Goal: Task Accomplishment & Management: Use online tool/utility

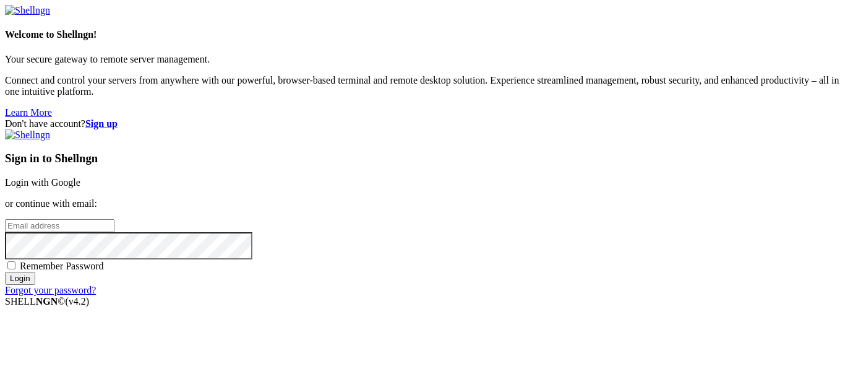
click at [80, 177] on link "Login with Google" at bounding box center [42, 182] width 75 height 11
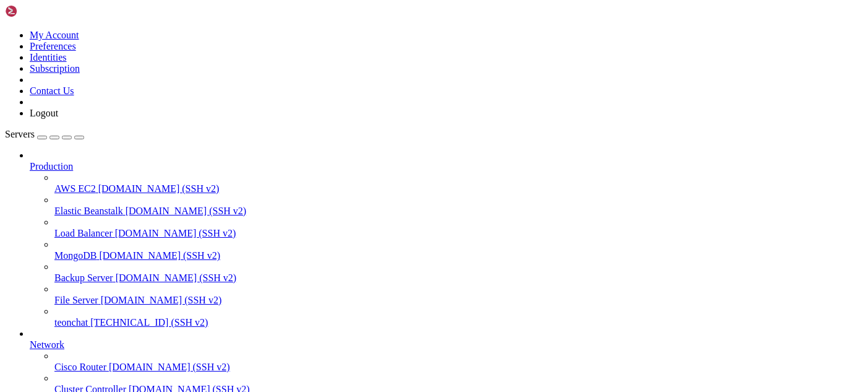
click at [88, 317] on span "teonchat" at bounding box center [70, 322] width 33 height 11
drag, startPoint x: 405, startPoint y: 987, endPoint x: 11, endPoint y: 754, distance: 457.0
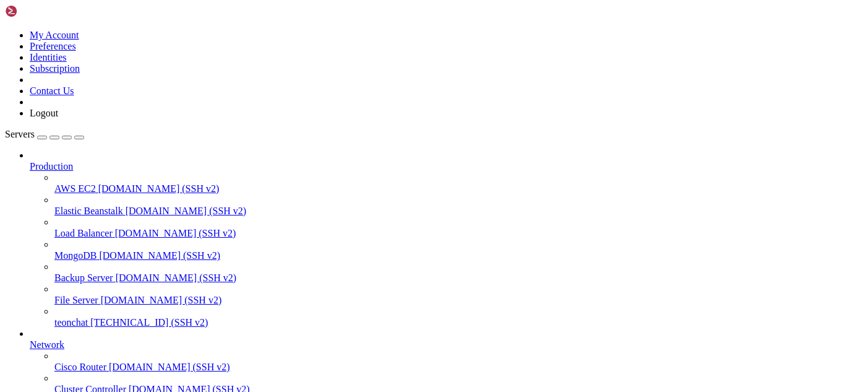
scroll to position [407141, 0]
drag, startPoint x: 90, startPoint y: 983, endPoint x: 11, endPoint y: 770, distance: 226.8
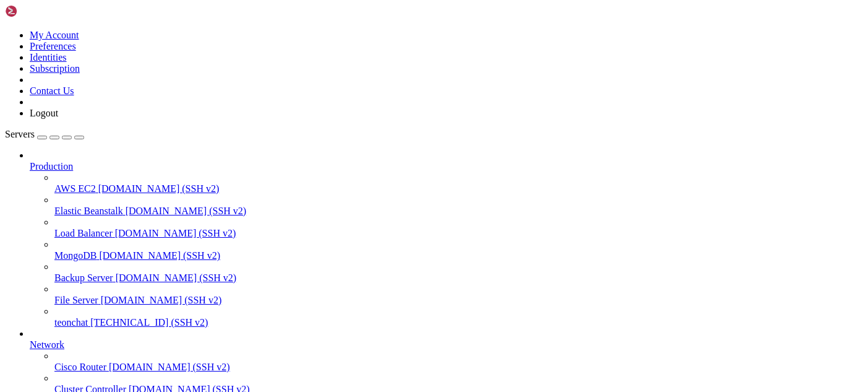
scroll to position [417939, 0]
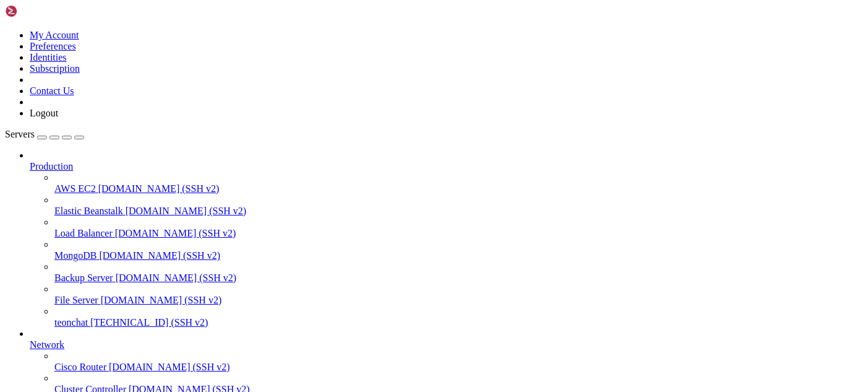
scroll to position [1, 0]
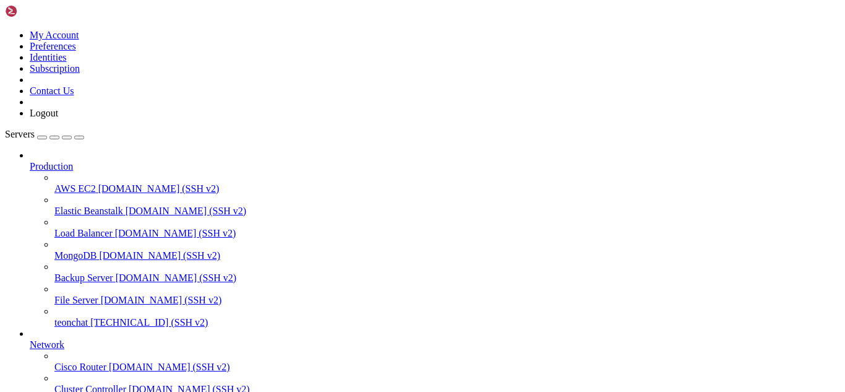
type input "/root/meuapp/flaskmkdir/oficial/app_delivery"
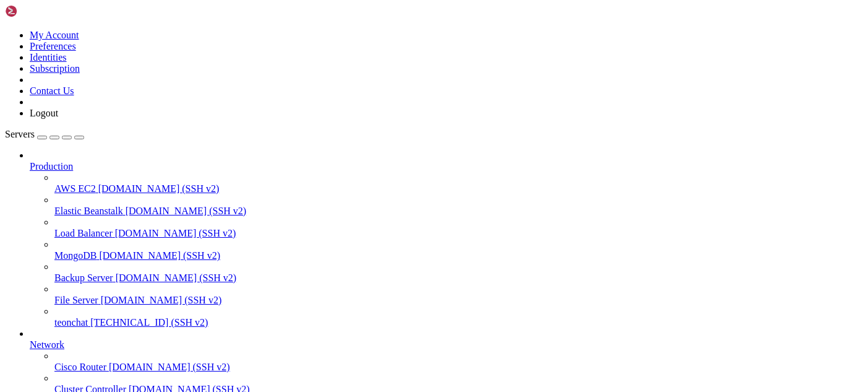
type textarea "return None"
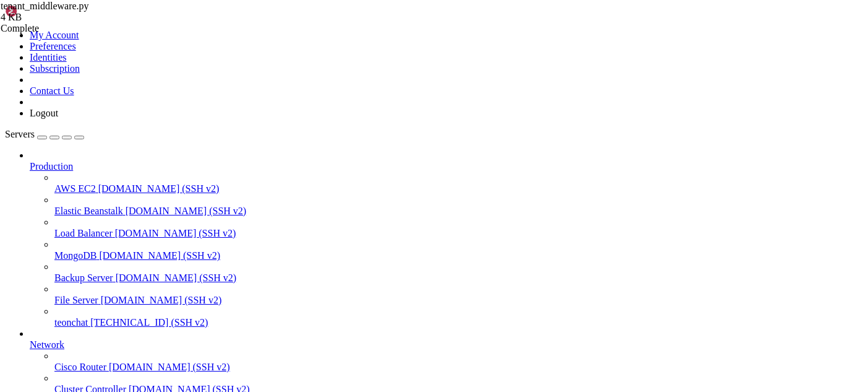
scroll to position [1179, 0]
type textarea "print(f"Erro create_tenant_admin: {e}")"
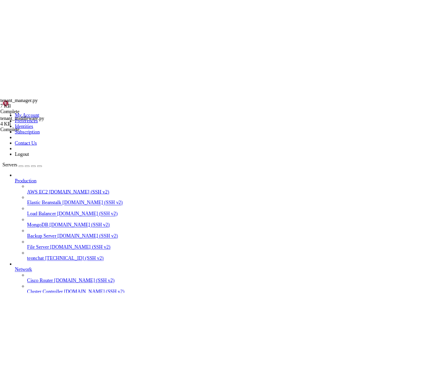
scroll to position [927, 0]
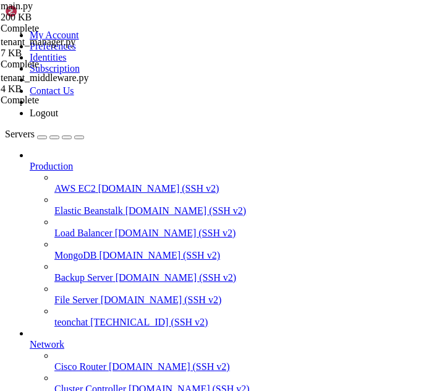
click at [79, 137] on icon "button" at bounding box center [79, 137] width 0 height 0
type textarea "tenant_manager = TenantManager()"
paste textarea "# -- FIM: inicialização do DB e middlewares multi-tenant --"
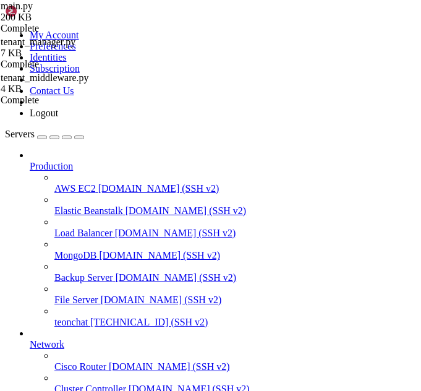
scroll to position [187, 0]
drag, startPoint x: 199, startPoint y: 342, endPoint x: 62, endPoint y: 342, distance: 136.1
paste textarea "db"
type textarea "return db.session"
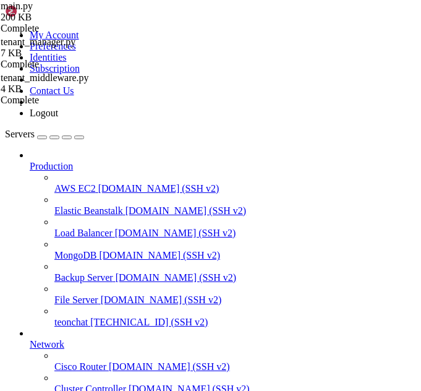
scroll to position [203, 0]
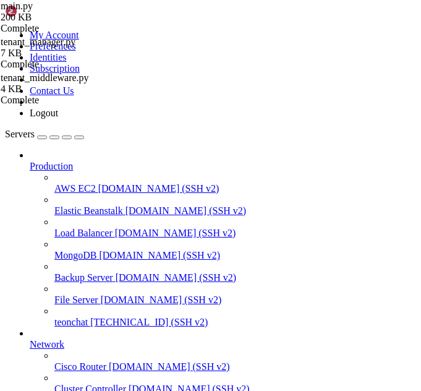
type input "subscription-success"
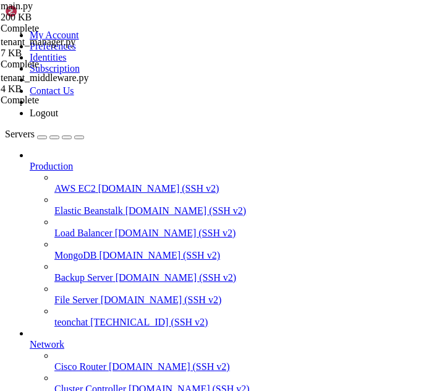
drag, startPoint x: 56, startPoint y: 208, endPoint x: 175, endPoint y: 244, distance: 124.7
type textarea "is_approved=is_approved )"
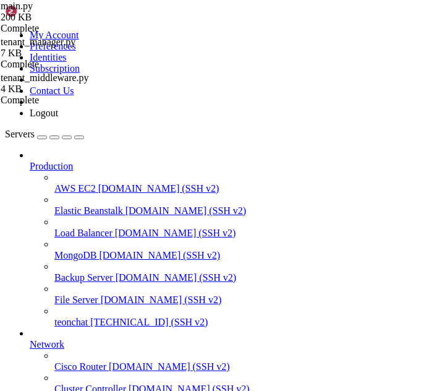
scroll to position [18332, 0]
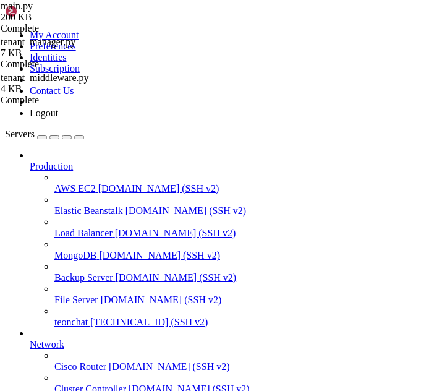
scroll to position [906, 117]
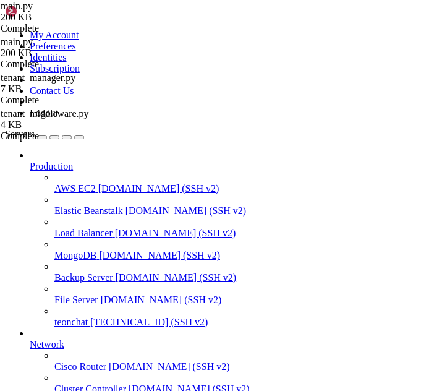
scroll to position [0, 53]
type input "subscription-sucess"
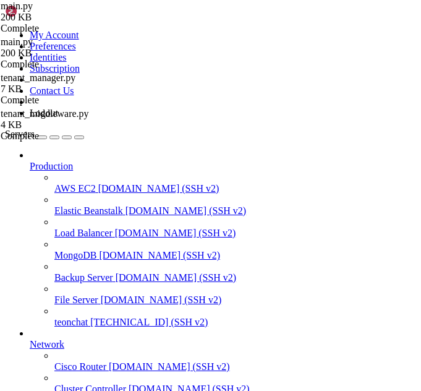
drag, startPoint x: 55, startPoint y: 155, endPoint x: 207, endPoint y: 231, distance: 169.8
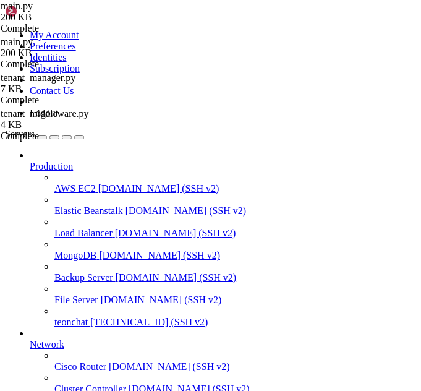
type textarea "is_approved=is_approved )"
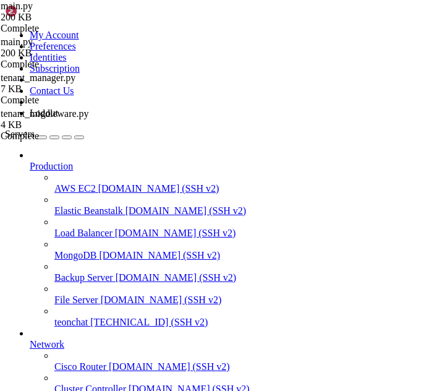
drag, startPoint x: 85, startPoint y: 178, endPoint x: 59, endPoint y: 180, distance: 26.0
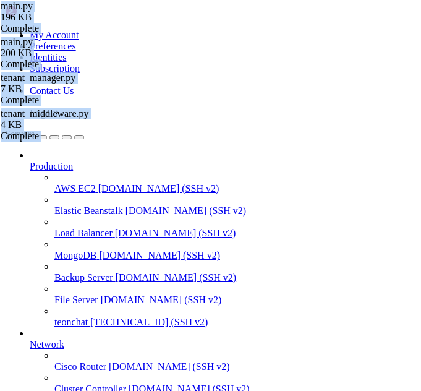
scroll to position [1068, 117]
drag, startPoint x: 203, startPoint y: 375, endPoint x: 122, endPoint y: 364, distance: 81.2
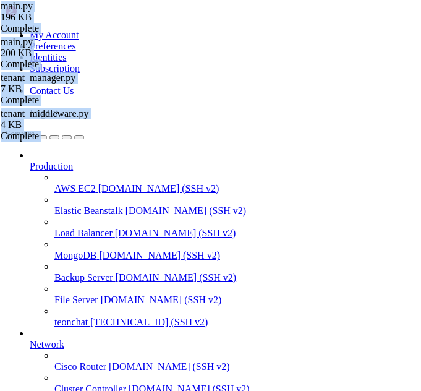
scroll to position [0, 108]
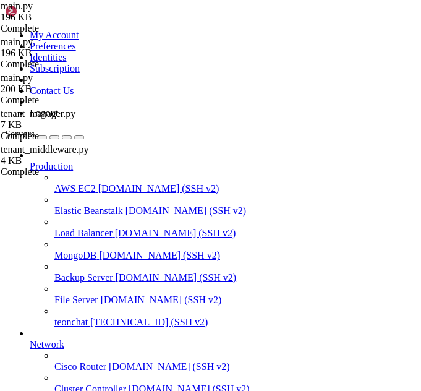
scroll to position [0, 0]
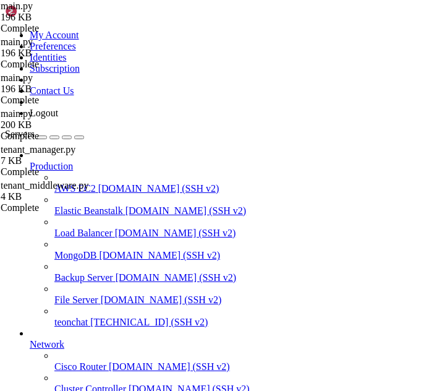
scroll to position [11882, 0]
type input "d"
type input "debug"
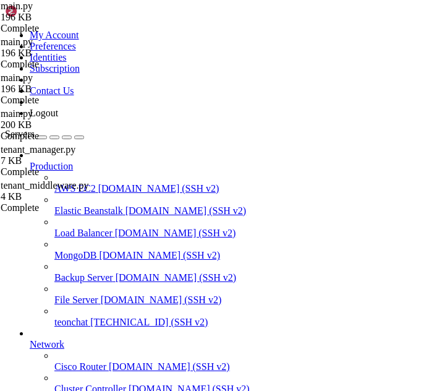
type textarea "db.session.commit()"
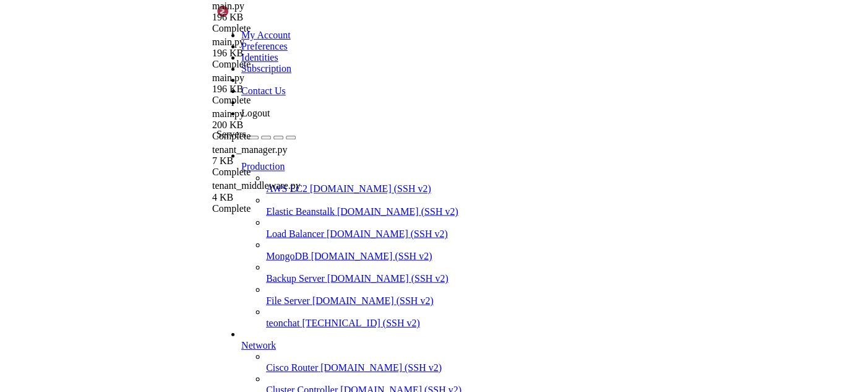
scroll to position [0, 0]
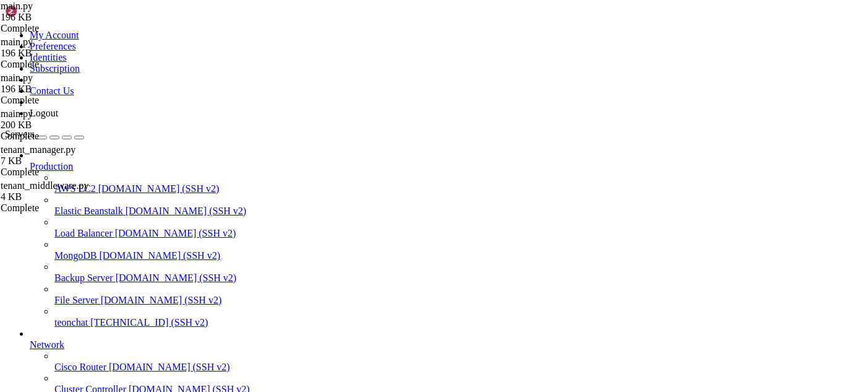
drag, startPoint x: 12, startPoint y: 775, endPoint x: 61, endPoint y: 878, distance: 114.0
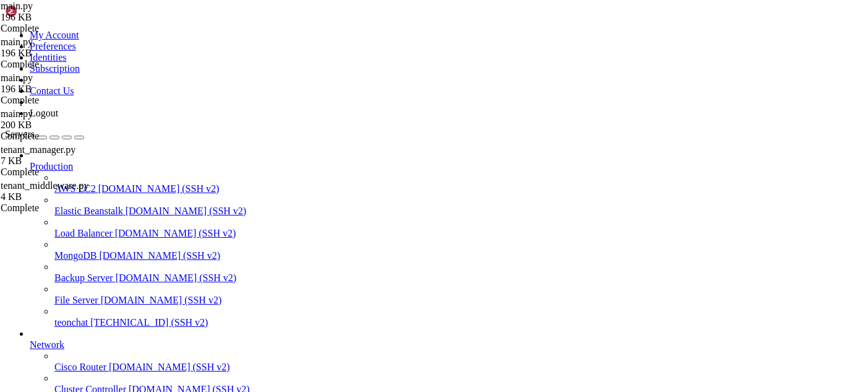
scroll to position [418788, 0]
drag, startPoint x: 10, startPoint y: 771, endPoint x: 659, endPoint y: 1007, distance: 690.9
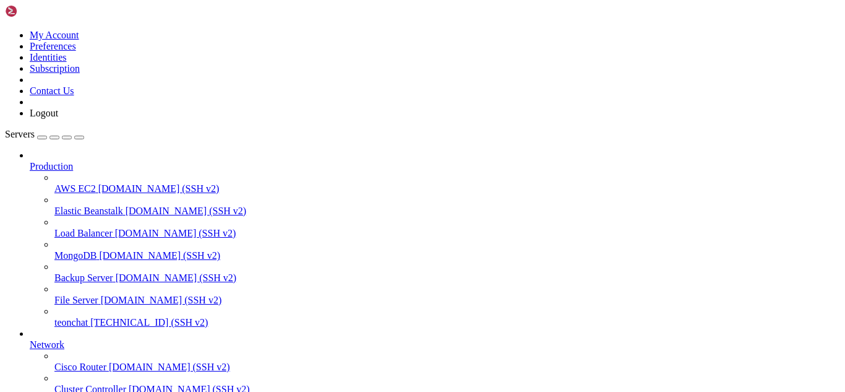
click at [88, 317] on span "teonchat" at bounding box center [70, 322] width 33 height 11
drag, startPoint x: 88, startPoint y: 982, endPoint x: 11, endPoint y: 976, distance: 78.2
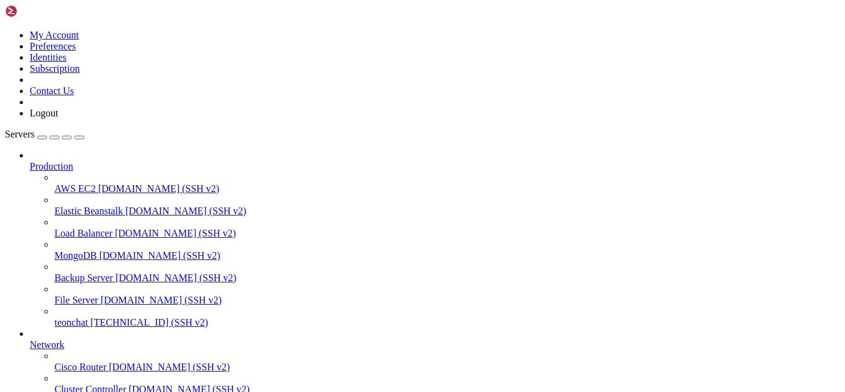
type input "/root/meuapp"
drag, startPoint x: 304, startPoint y: 39, endPoint x: 156, endPoint y: 36, distance: 147.9
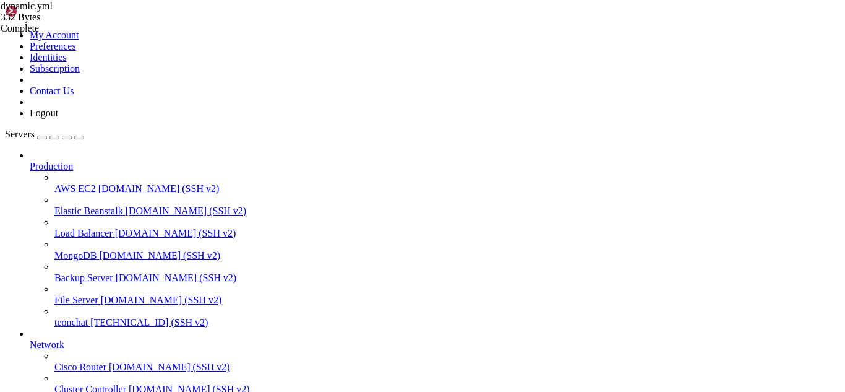
type textarea "services:"
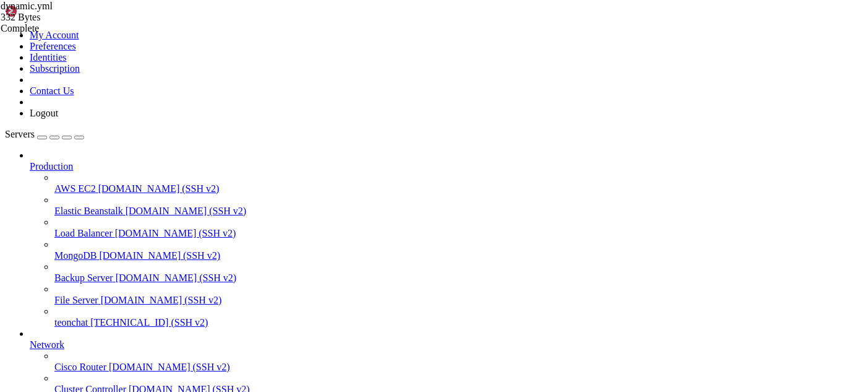
drag, startPoint x: 186, startPoint y: 62, endPoint x: 291, endPoint y: 228, distance: 196.8
type textarea "tenant-service:"
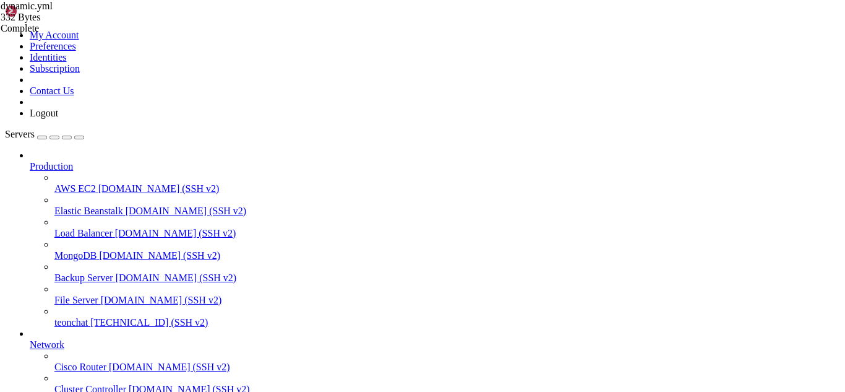
drag, startPoint x: 332, startPoint y: 271, endPoint x: 182, endPoint y: 56, distance: 262.2
type textarea "http:"
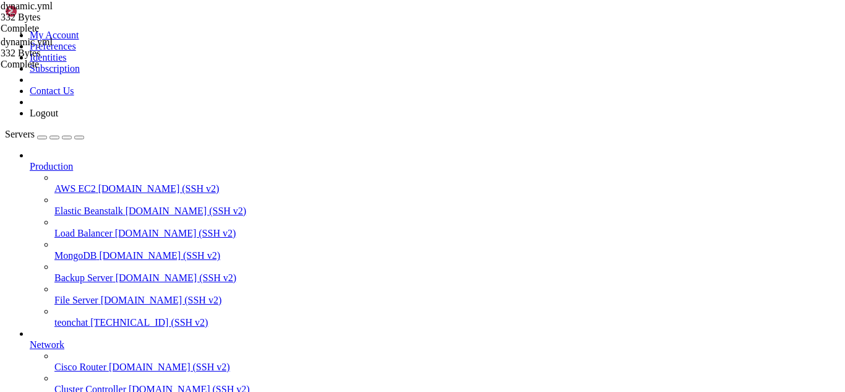
type input "/root/meuapp/flaskmkdir/oficial/app_delivery"
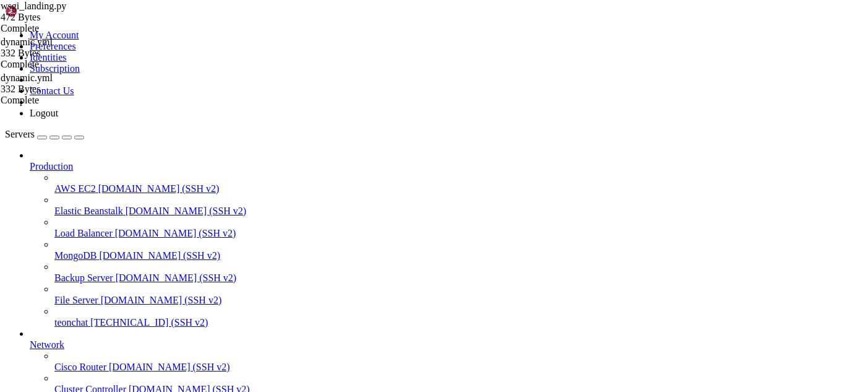
drag, startPoint x: 397, startPoint y: 166, endPoint x: 187, endPoint y: 57, distance: 236.5
type textarea "from main import app as flask_app"
drag, startPoint x: 444, startPoint y: 40, endPoint x: 275, endPoint y: 42, distance: 169.5
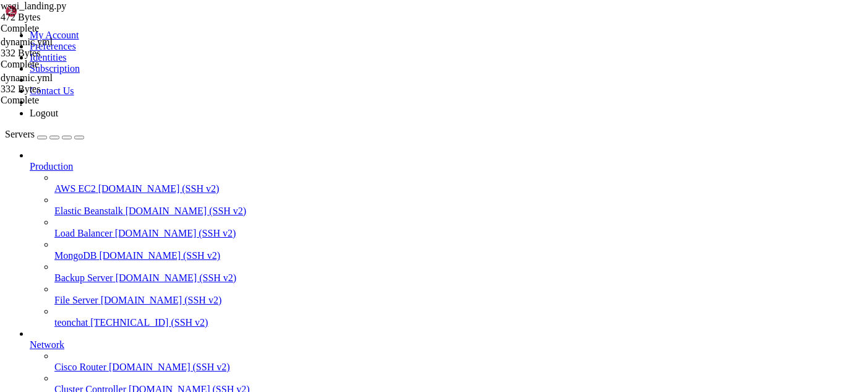
drag, startPoint x: 162, startPoint y: 40, endPoint x: 440, endPoint y: 48, distance: 277.8
drag, startPoint x: 431, startPoint y: 45, endPoint x: 162, endPoint y: 42, distance: 269.1
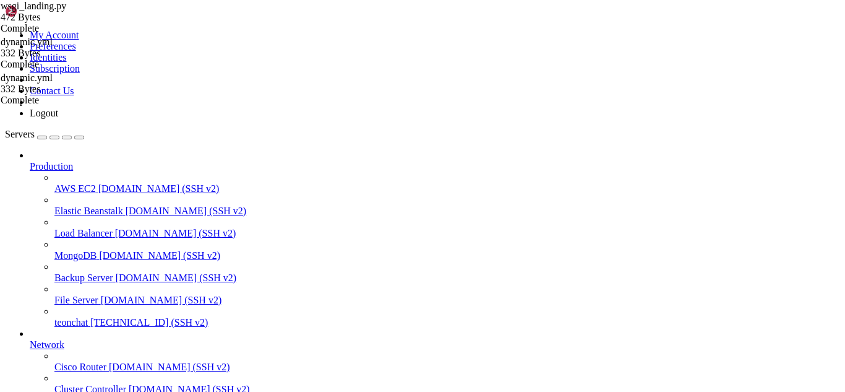
type input "/root/meuapp"
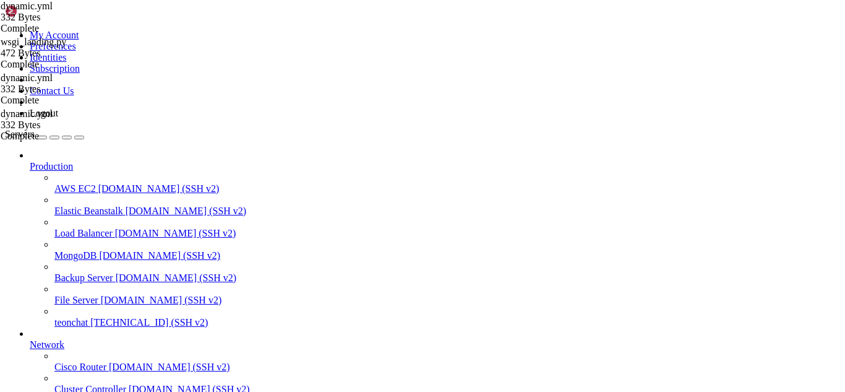
drag, startPoint x: 185, startPoint y: 61, endPoint x: 341, endPoint y: 275, distance: 264.3
type textarea "- url: "http://backend:5000""
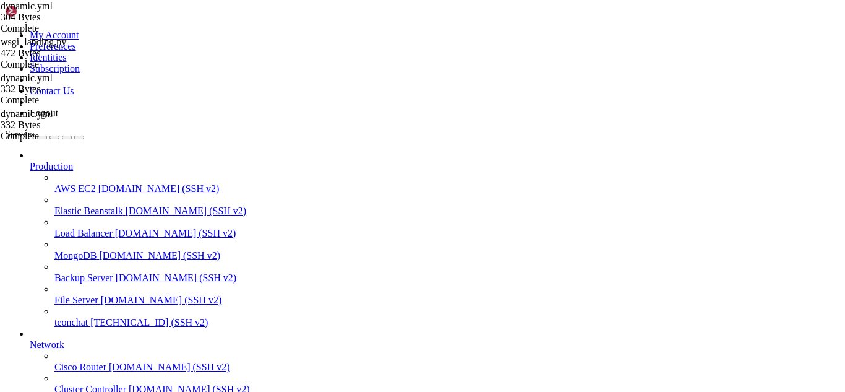
type input "/root/meuapp"
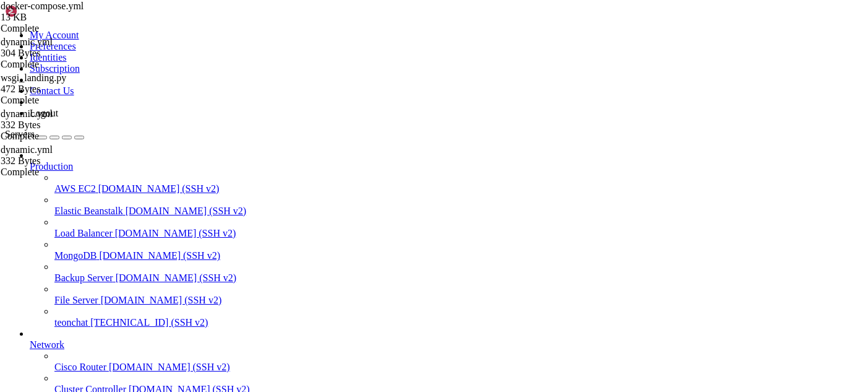
type textarea "name: [PERSON_NAME]"
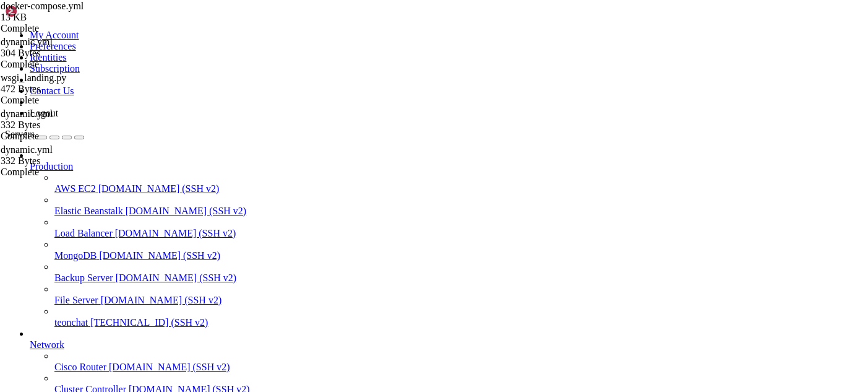
drag, startPoint x: 139, startPoint y: 1016, endPoint x: 109, endPoint y: 967, distance: 57.2
drag, startPoint x: 122, startPoint y: 1016, endPoint x: 338, endPoint y: 982, distance: 219.1
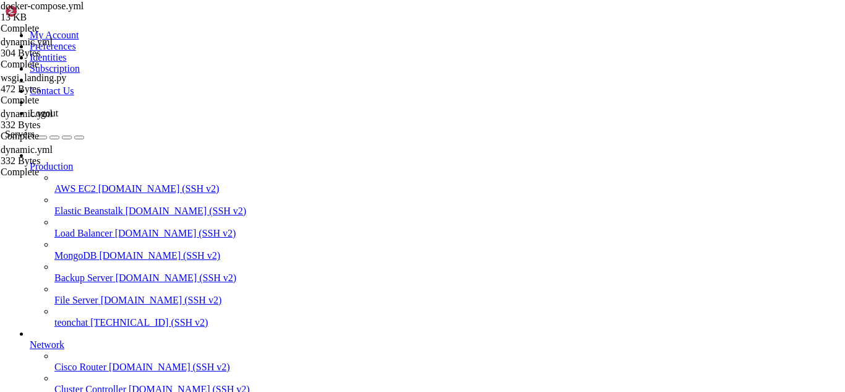
drag, startPoint x: 129, startPoint y: 1018, endPoint x: 375, endPoint y: 1008, distance: 246.4
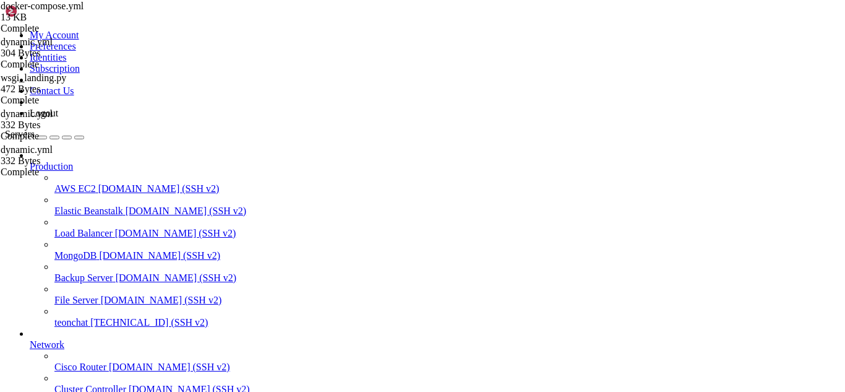
scroll to position [17432, 0]
drag, startPoint x: 314, startPoint y: 1009, endPoint x: 11, endPoint y: 962, distance: 306.7
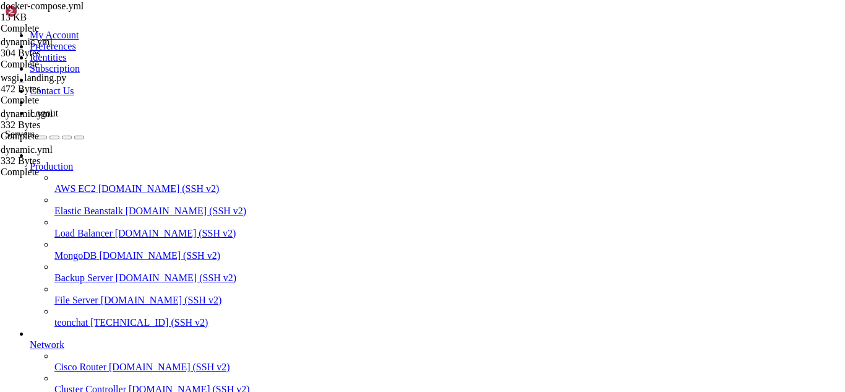
scroll to position [19302, 0]
drag, startPoint x: 33, startPoint y: 954, endPoint x: 11, endPoint y: 957, distance: 21.9
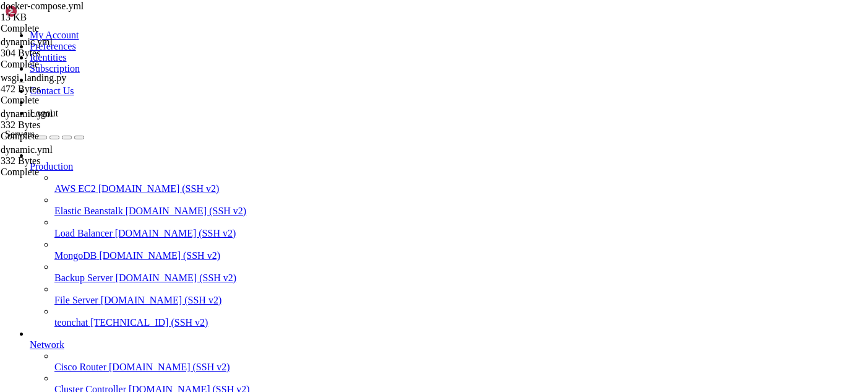
scroll to position [19311, 0]
drag, startPoint x: 11, startPoint y: 957, endPoint x: 281, endPoint y: 962, distance: 270.3
drag, startPoint x: 272, startPoint y: 1013, endPoint x: 214, endPoint y: 1015, distance: 58.2
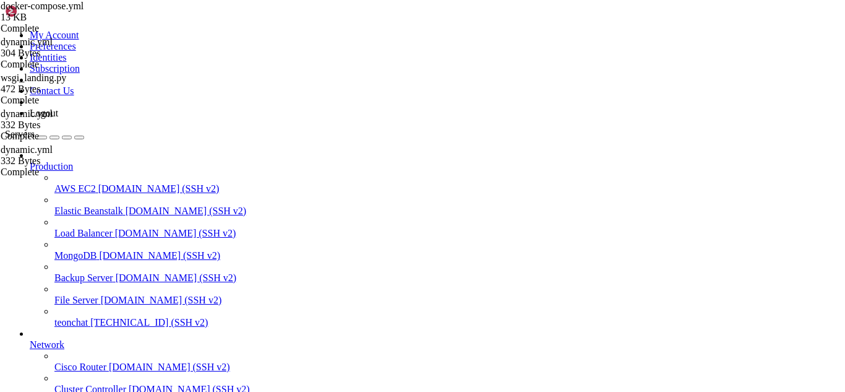
drag, startPoint x: 217, startPoint y: 961, endPoint x: 243, endPoint y: 1000, distance: 46.3
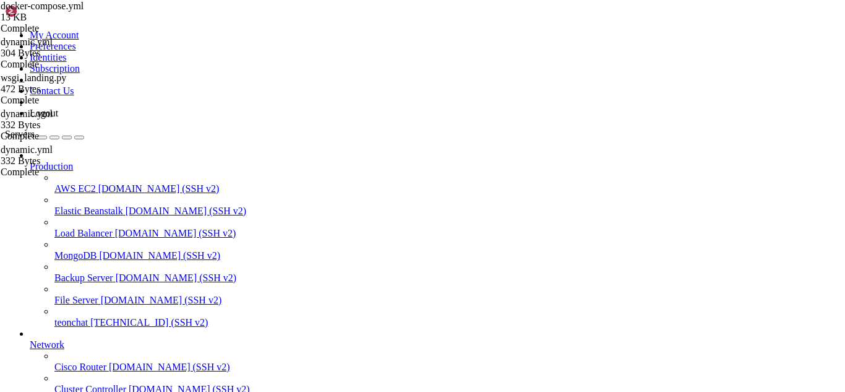
drag, startPoint x: 369, startPoint y: 1008, endPoint x: 306, endPoint y: 1010, distance: 63.1
drag, startPoint x: 306, startPoint y: 1010, endPoint x: 298, endPoint y: 1010, distance: 8.0
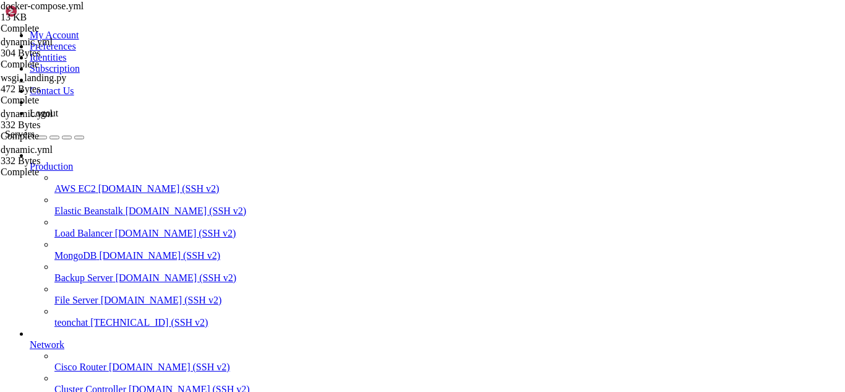
scroll to position [26299, 0]
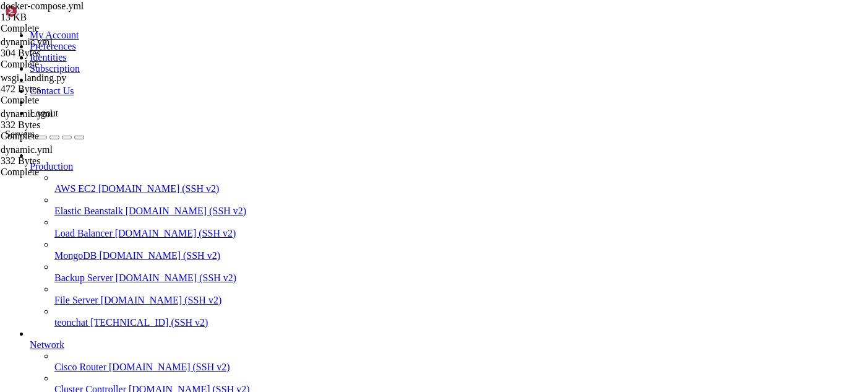
scroll to position [26386, 0]
drag, startPoint x: 423, startPoint y: 1075, endPoint x: 237, endPoint y: 991, distance: 204.3
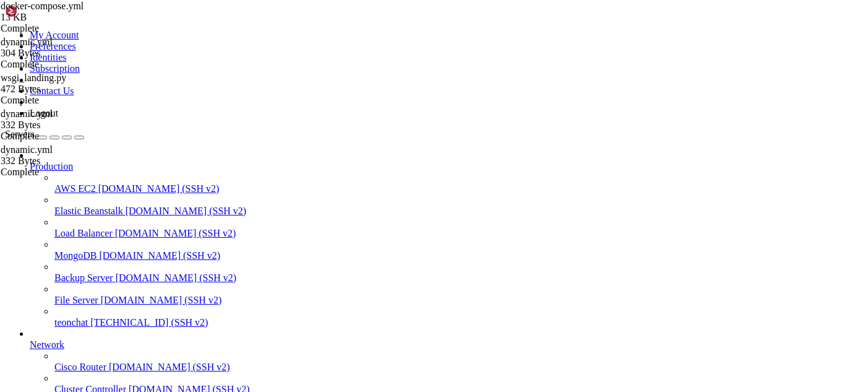
drag, startPoint x: 263, startPoint y: 1016, endPoint x: 250, endPoint y: 1026, distance: 16.7
drag, startPoint x: 8, startPoint y: 850, endPoint x: 174, endPoint y: 1006, distance: 228.0
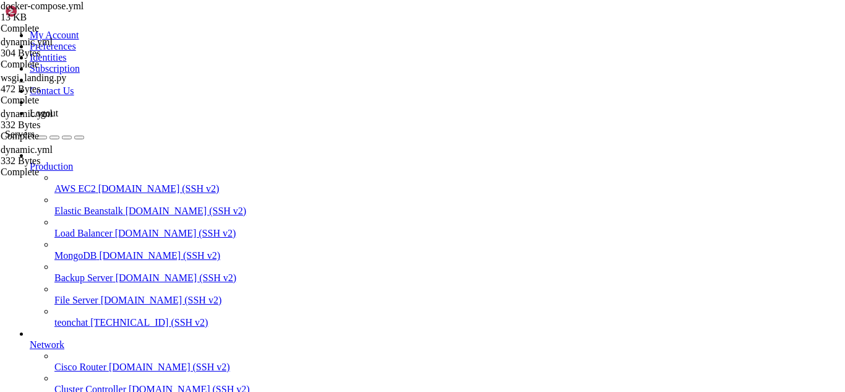
type input "/root/meuapp/flaskmkdir/oficial/app_delivery"
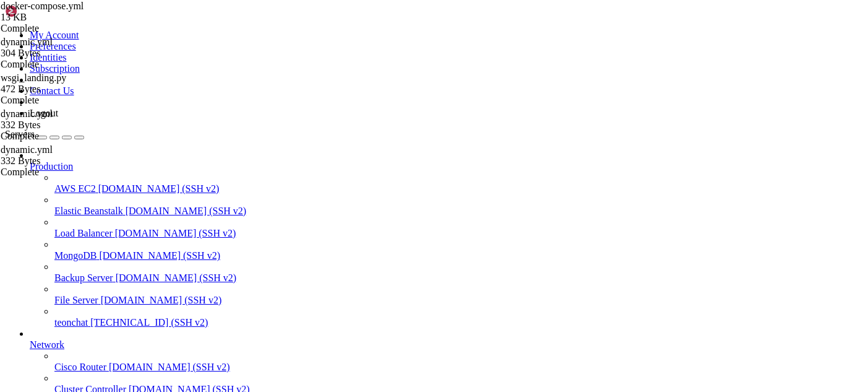
scroll to position [911, 0]
drag, startPoint x: 148, startPoint y: 961, endPoint x: 135, endPoint y: 985, distance: 27.7
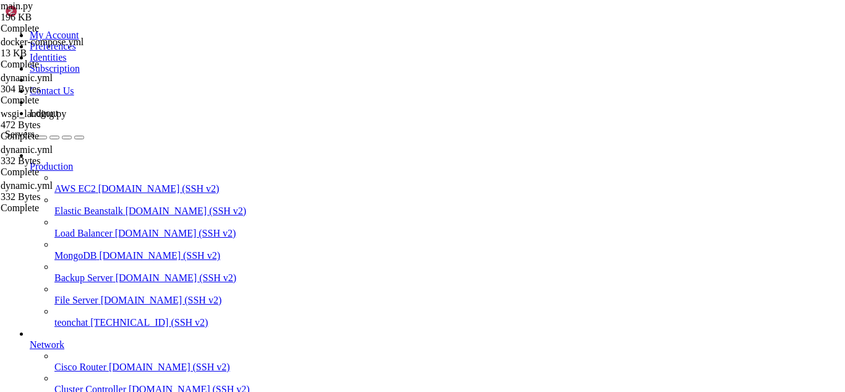
drag, startPoint x: 171, startPoint y: 904, endPoint x: 10, endPoint y: 747, distance: 224.8
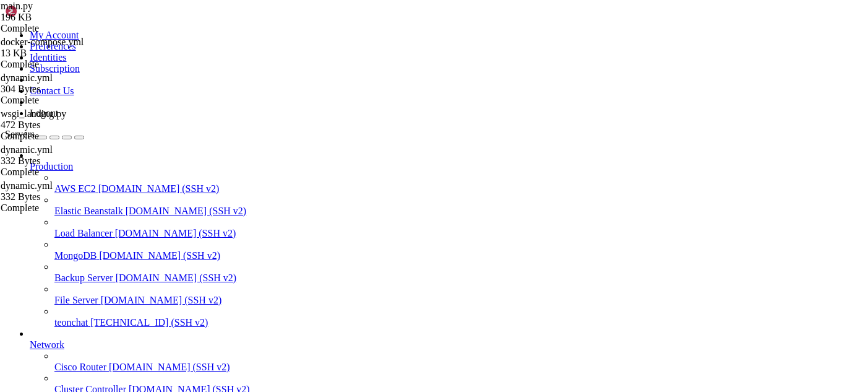
type input "/root/meuapp/flaskmkdir/oficial"
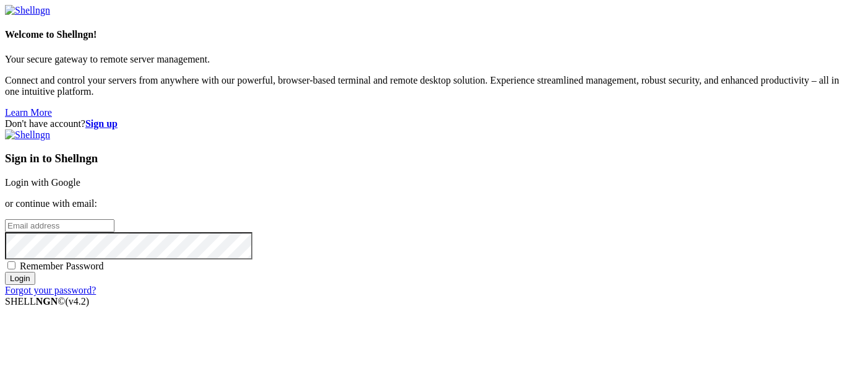
click at [80, 177] on link "Login with Google" at bounding box center [42, 182] width 75 height 11
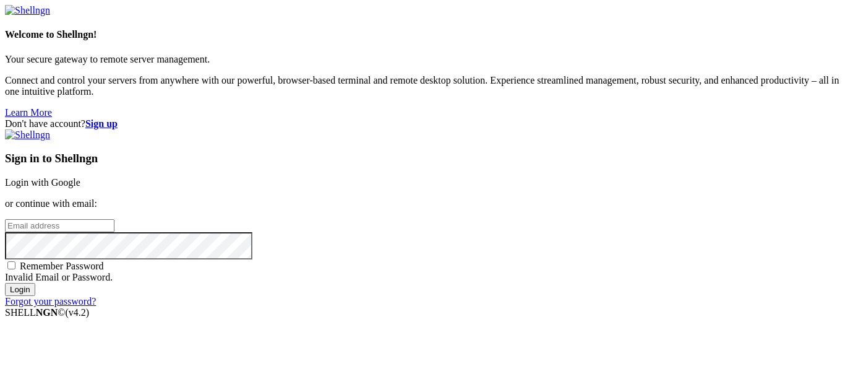
click at [732, 121] on div "Don't have account? Sign up Sign in to Shellngn Login with Google or continue w…" at bounding box center [422, 212] width 835 height 189
click at [80, 177] on link "Login with Google" at bounding box center [42, 182] width 75 height 11
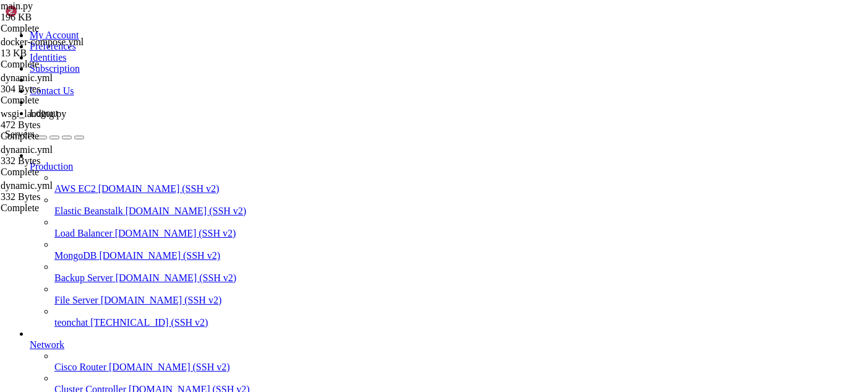
scroll to position [32517, 0]
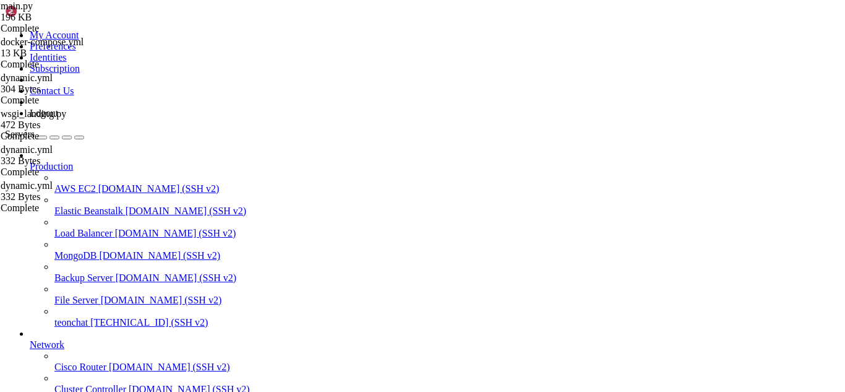
scroll to position [38, 0]
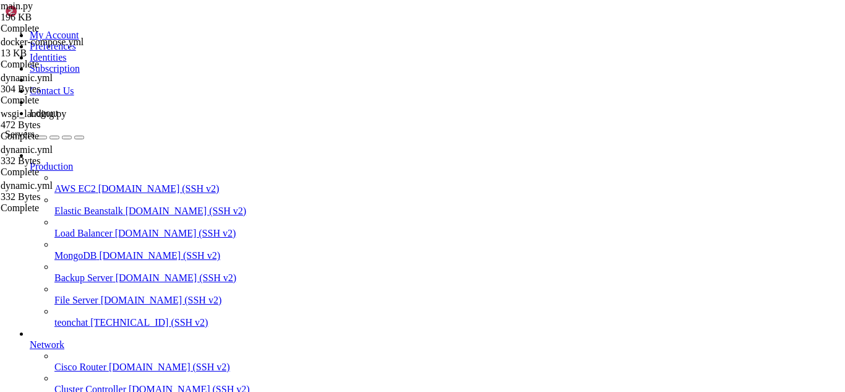
scroll to position [38, 0]
type input "/root/meuapp"
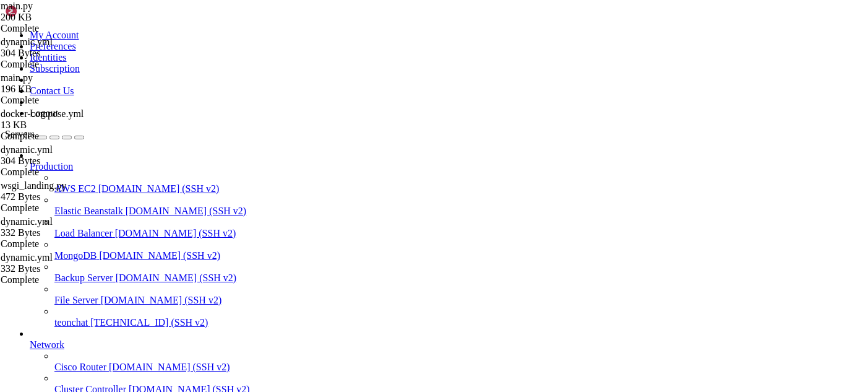
scroll to position [125, 0]
drag, startPoint x: 184, startPoint y: 61, endPoint x: 341, endPoint y: 298, distance: 284.1
type textarea "def get_db_session(): return getattr(g, 'db', db).session"
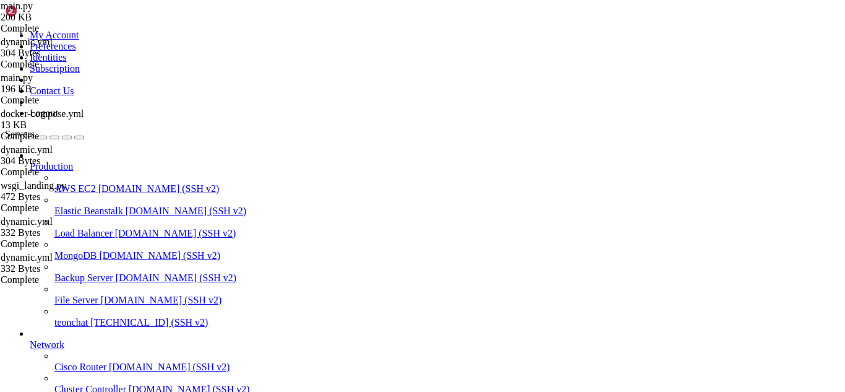
scroll to position [32534, 0]
drag, startPoint x: 138, startPoint y: 986, endPoint x: 264, endPoint y: 998, distance: 126.7
drag, startPoint x: 11, startPoint y: 767, endPoint x: 636, endPoint y: 1007, distance: 669.8
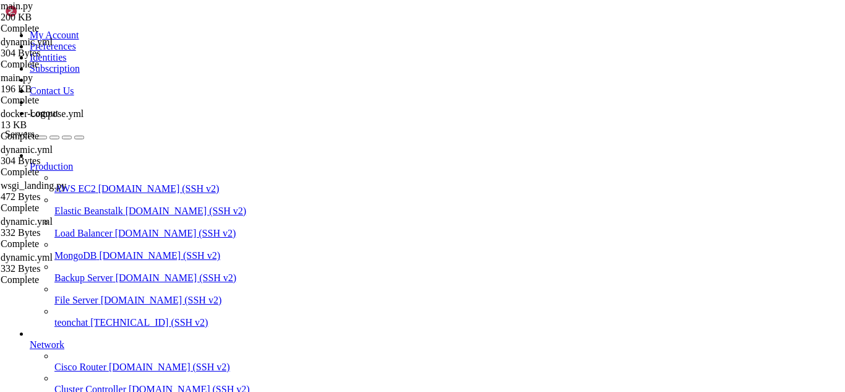
type input "/root"
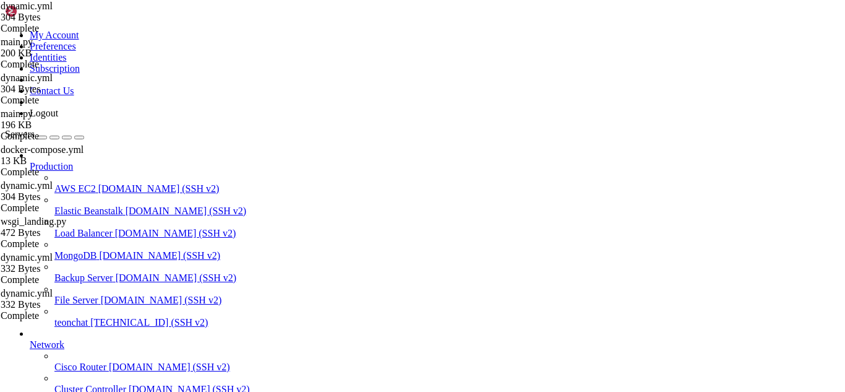
type input "/root/meuapp"
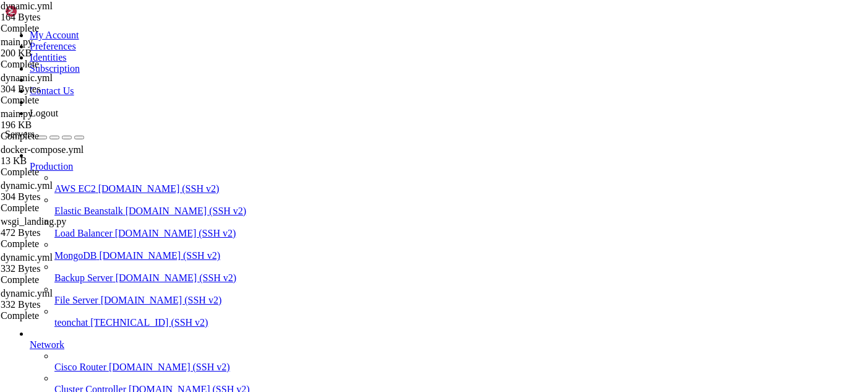
scroll to position [34690, 0]
drag, startPoint x: 176, startPoint y: 1018, endPoint x: 156, endPoint y: 1006, distance: 22.5
drag, startPoint x: 156, startPoint y: 1019, endPoint x: 130, endPoint y: 1018, distance: 26.7
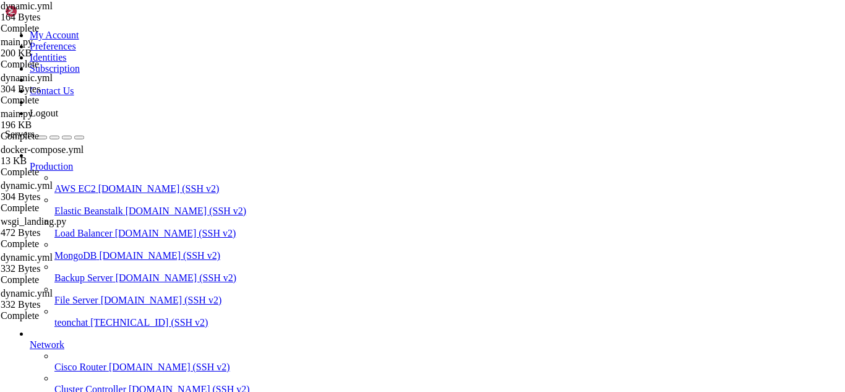
drag, startPoint x: 216, startPoint y: 1021, endPoint x: 197, endPoint y: 1014, distance: 21.1
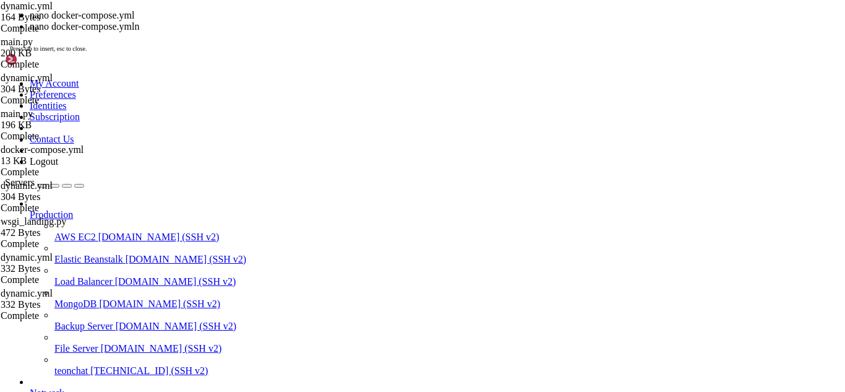
scroll to position [40778, 0]
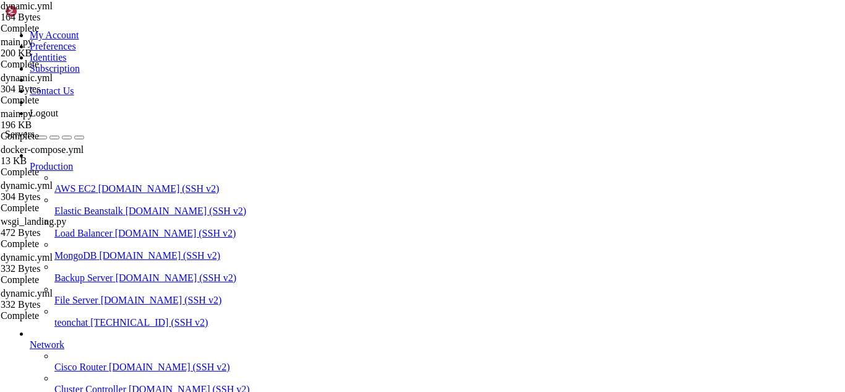
drag, startPoint x: 25, startPoint y: 774, endPoint x: 469, endPoint y: 841, distance: 449.2
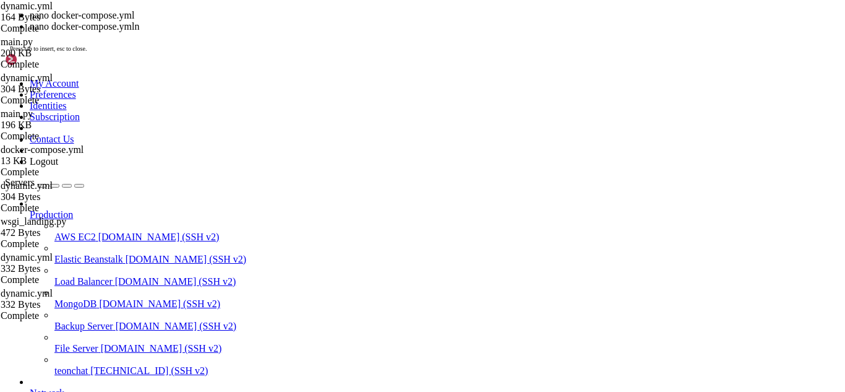
scroll to position [40787, 0]
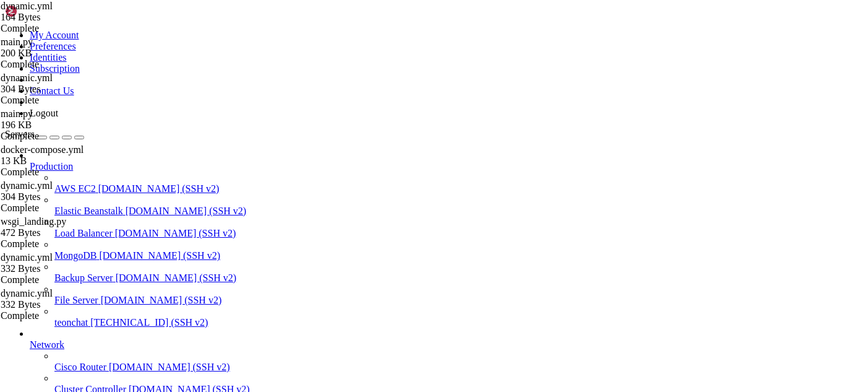
drag, startPoint x: 22, startPoint y: 895, endPoint x: 33, endPoint y: 925, distance: 31.7
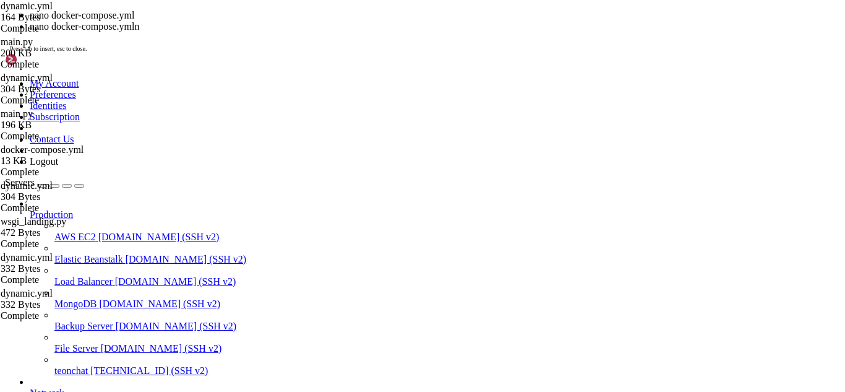
scroll to position [40795, 0]
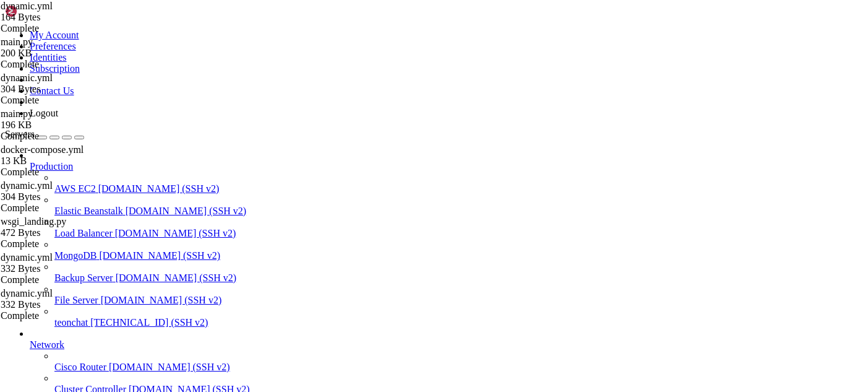
drag, startPoint x: 65, startPoint y: 815, endPoint x: 35, endPoint y: 813, distance: 30.3
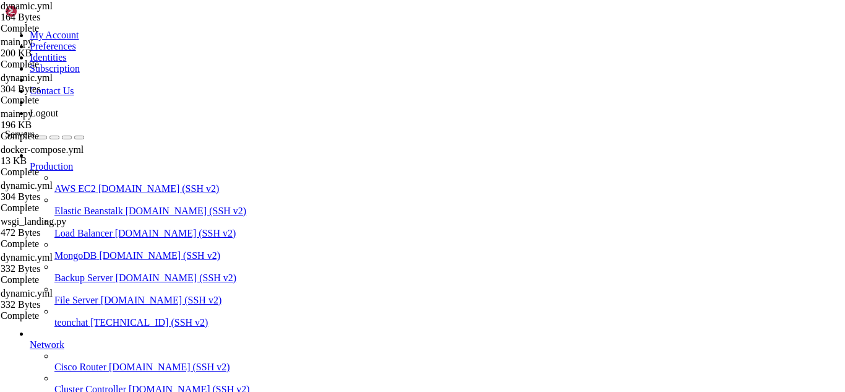
scroll to position [41064, 0]
drag, startPoint x: 92, startPoint y: 1011, endPoint x: 10, endPoint y: 927, distance: 117.2
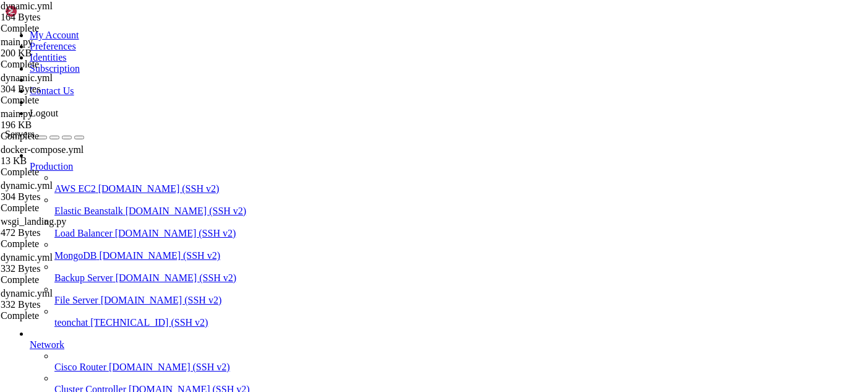
scroll to position [41195, 0]
drag, startPoint x: 9, startPoint y: 801, endPoint x: 364, endPoint y: 957, distance: 387.2
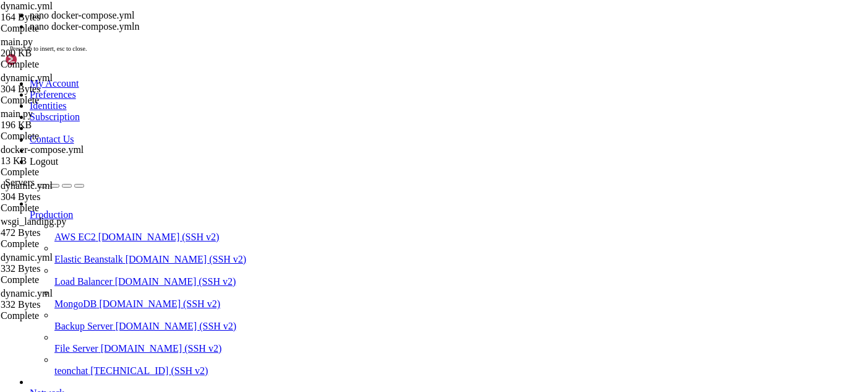
scroll to position [44407, 0]
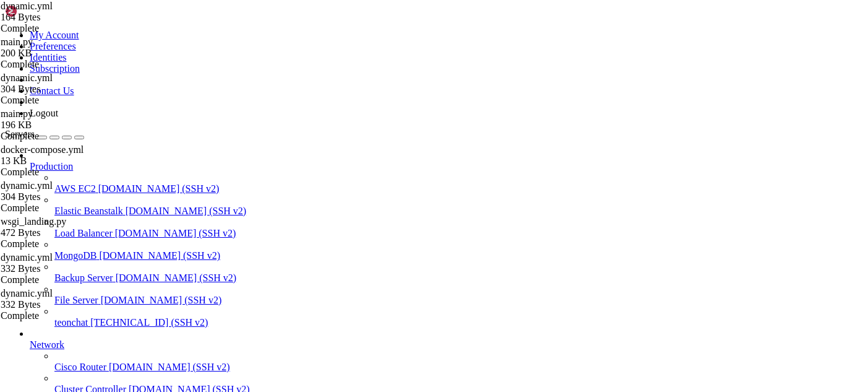
drag, startPoint x: 38, startPoint y: 731, endPoint x: 34, endPoint y: 810, distance: 79.3
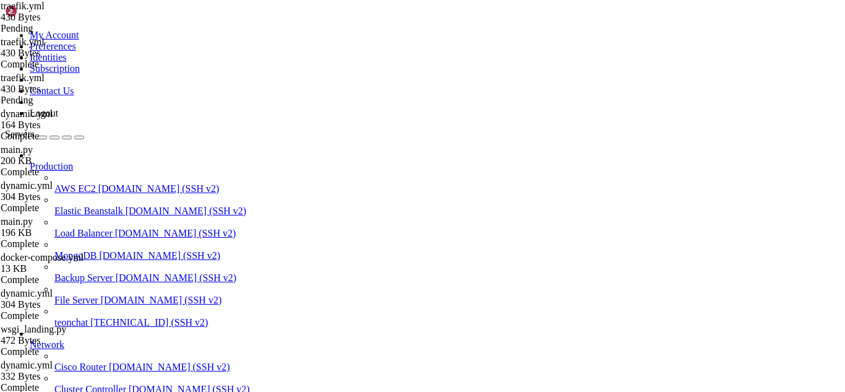
drag, startPoint x: 300, startPoint y: 255, endPoint x: 184, endPoint y: 56, distance: 229.8
type textarea "log: level: INFO"
type textarea "storage: "/acme.json" tlsChallenge: true"
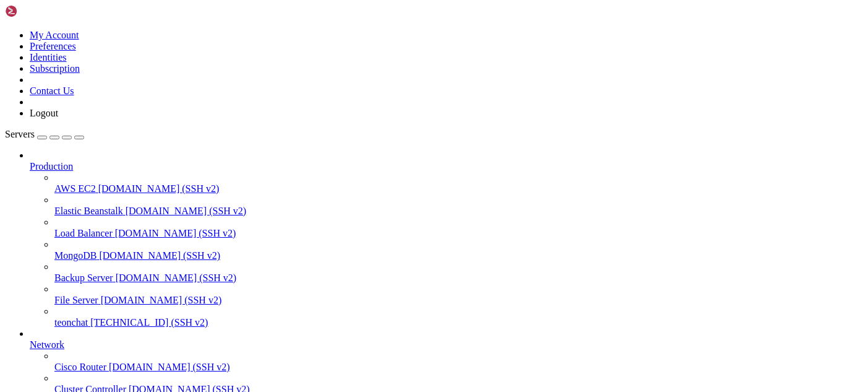
scroll to position [44831, 0]
drag, startPoint x: 173, startPoint y: 993, endPoint x: 137, endPoint y: 992, distance: 35.9
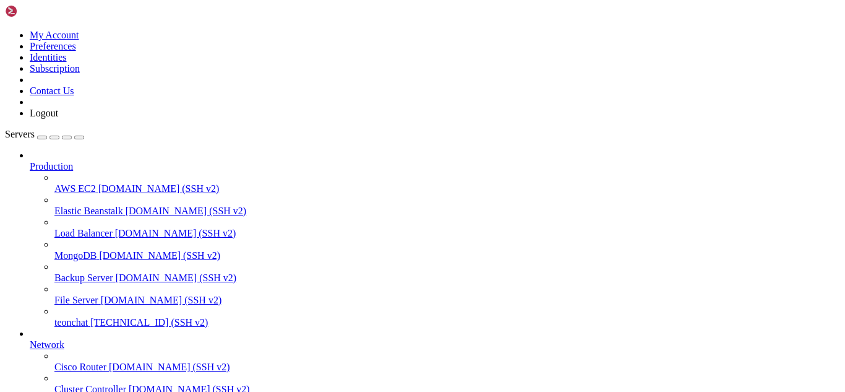
type input "/root/meuapp"
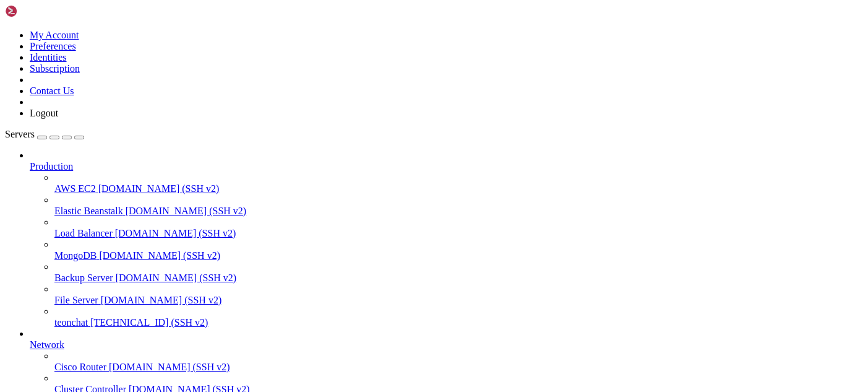
scroll to position [10, 0]
type textarea "tlsChallenge: true"
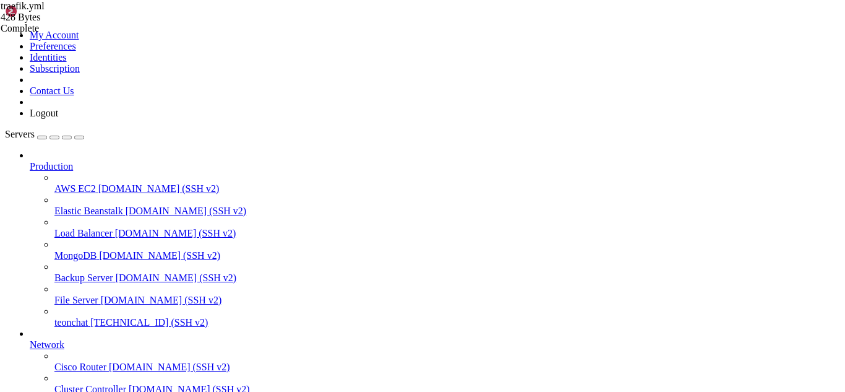
drag, startPoint x: 9, startPoint y: 773, endPoint x: 630, endPoint y: 1008, distance: 663.8
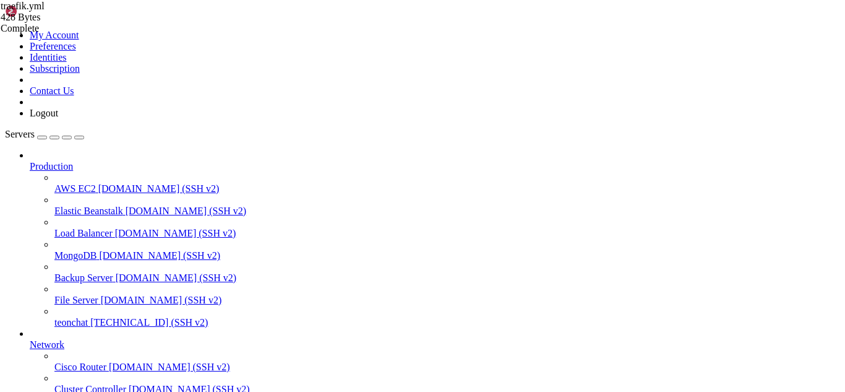
type textarea "http: {}"
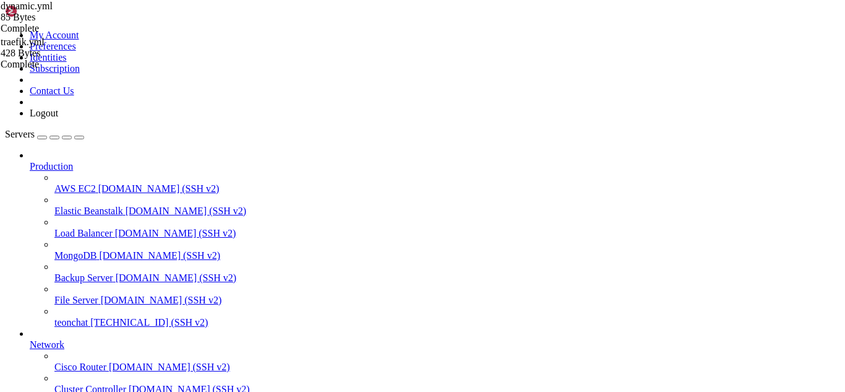
scroll to position [0, 0]
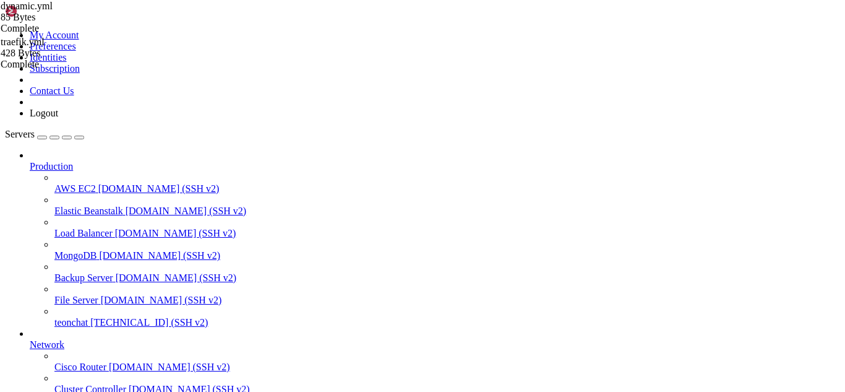
drag, startPoint x: 195, startPoint y: 104, endPoint x: 426, endPoint y: 268, distance: 283.5
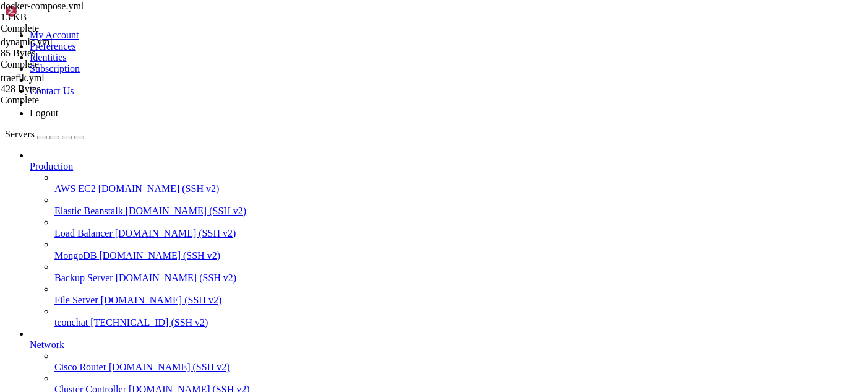
type textarea "- /root/meuapp/dynamic.yml:/etc/traefik/dynamic.yml:ro"
drag, startPoint x: 422, startPoint y: 177, endPoint x: 189, endPoint y: 176, distance: 232.6
drag, startPoint x: 320, startPoint y: 221, endPoint x: 160, endPoint y: 213, distance: 159.8
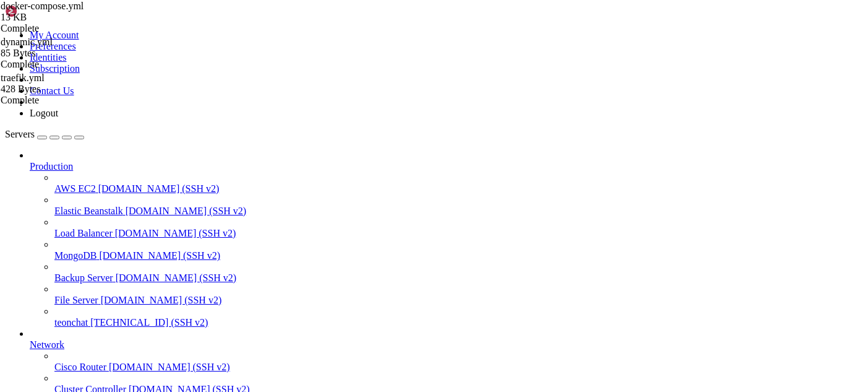
type textarea "- --providers.file.directory=/etc/traefik - --providers.file.watch=true"
type textarea "- --providers.docker.exposedbydefault=false"
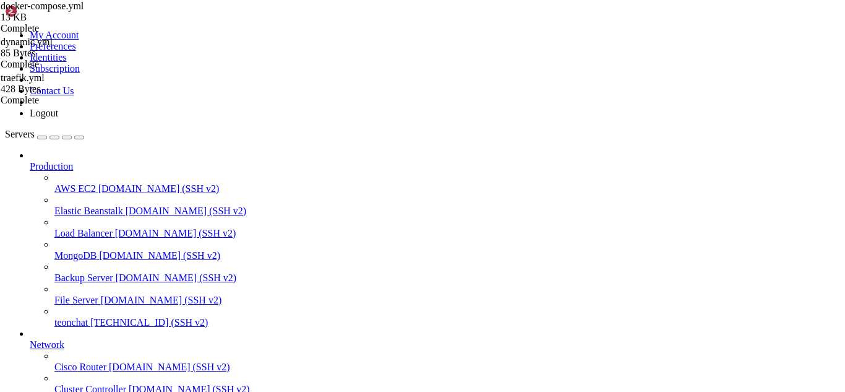
scroll to position [52928, 0]
drag, startPoint x: 9, startPoint y: 834, endPoint x: 651, endPoint y: 1004, distance: 664.2
drag, startPoint x: 11, startPoint y: 774, endPoint x: 659, endPoint y: 996, distance: 685.8
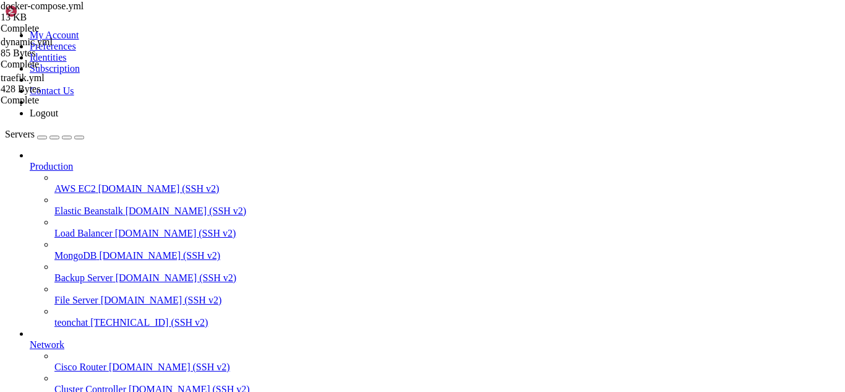
scroll to position [10, 0]
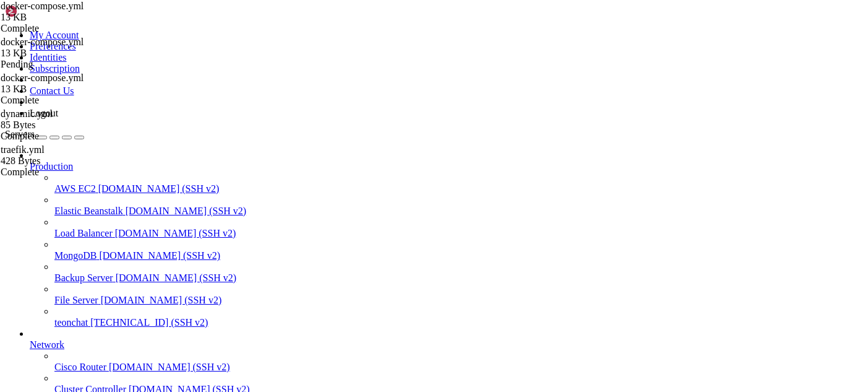
scroll to position [2845, 0]
drag, startPoint x: 194, startPoint y: 114, endPoint x: 304, endPoint y: 302, distance: 217.9
type textarea "- n8n_editor - n8n_webhook"
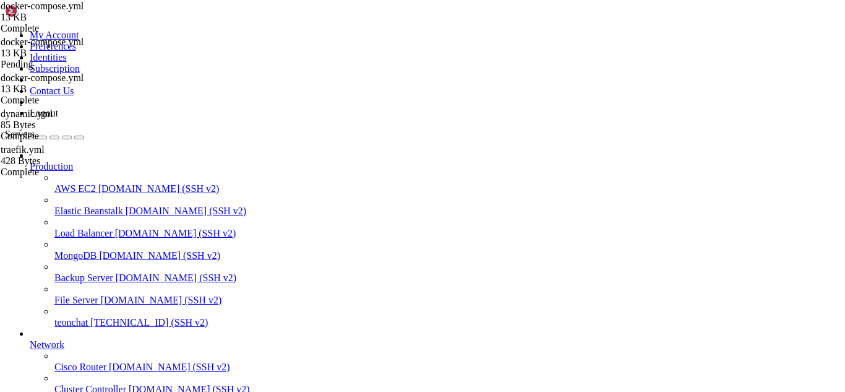
paste textarea
type textarea "- flask_app"
type textarea "- n8n_editor - n8n_webhook"
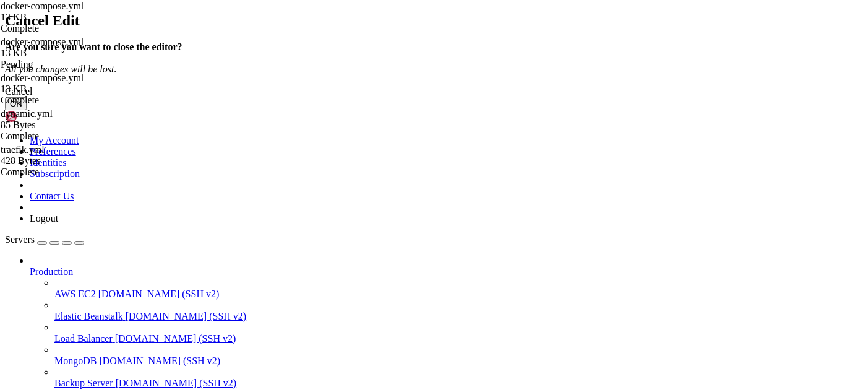
click at [27, 110] on button "OK" at bounding box center [16, 103] width 22 height 13
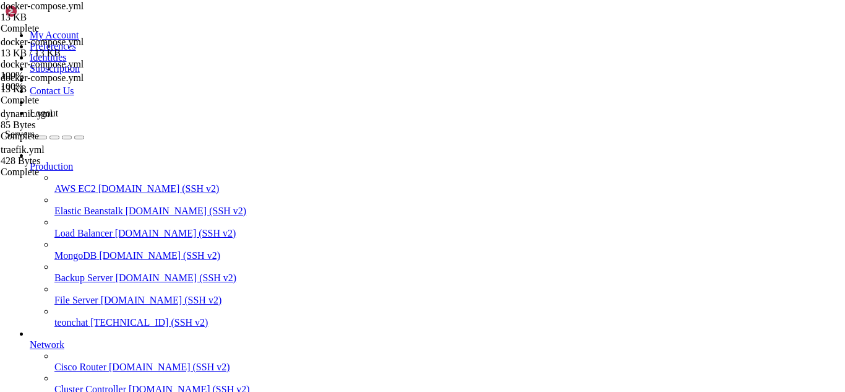
drag, startPoint x: 189, startPoint y: 111, endPoint x: 270, endPoint y: 306, distance: 210.8
type textarea "- n8n_editor - n8n_webhook"
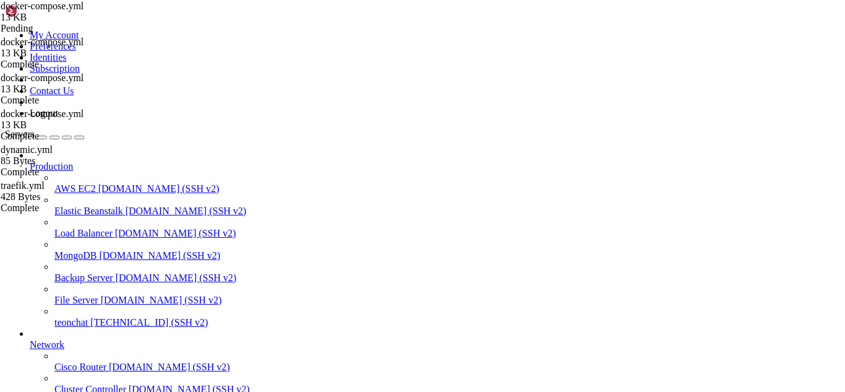
scroll to position [2821, 0]
type textarea "- flask_app"
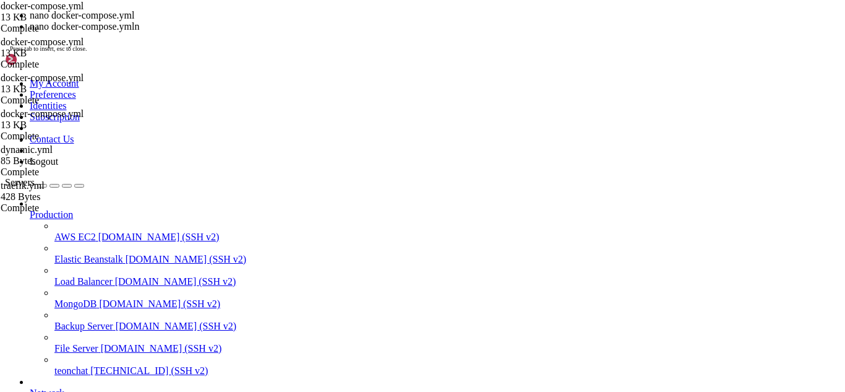
scroll to position [53040, 0]
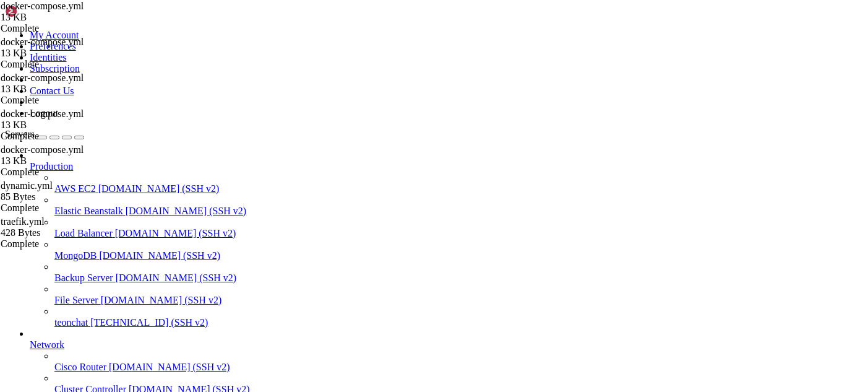
drag, startPoint x: 190, startPoint y: 98, endPoint x: 258, endPoint y: 257, distance: 172.9
type textarea "- flask_app"
paste textarea "- n8n_webhook"
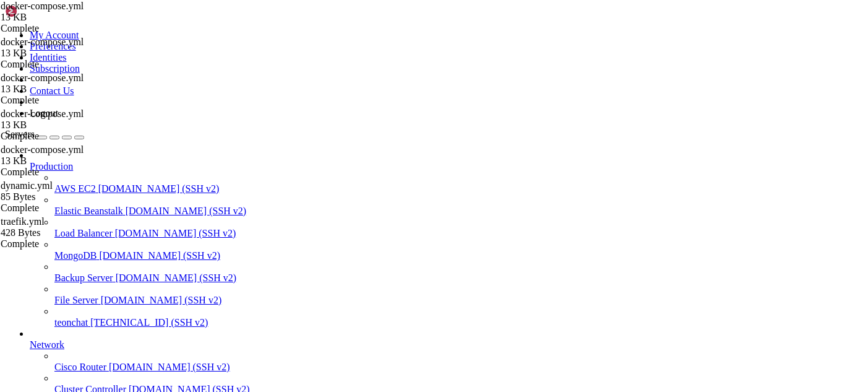
type textarea "- n8n_webhook"
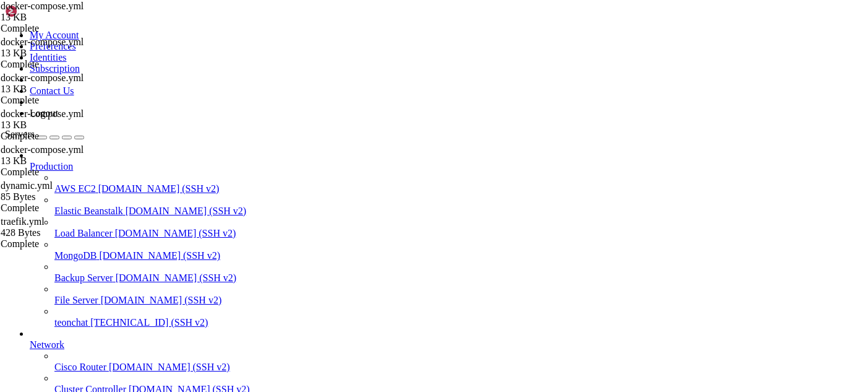
click at [90, 317] on span "[TECHNICAL_ID] (SSH v2)" at bounding box center [149, 322] width 118 height 11
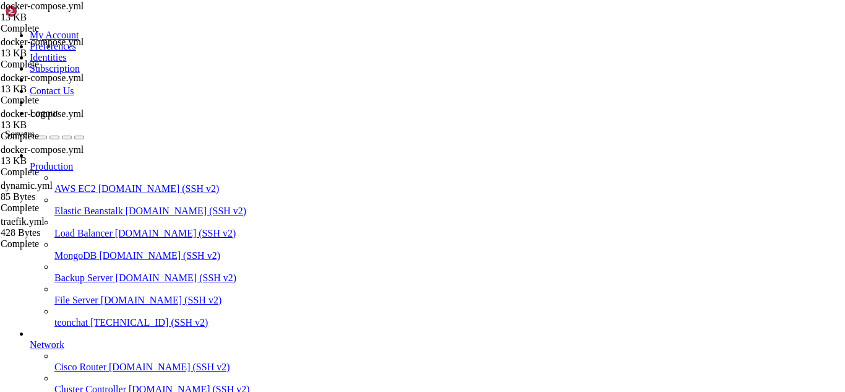
click at [90, 317] on span "[TECHNICAL_ID] (SSH v2)" at bounding box center [149, 322] width 118 height 11
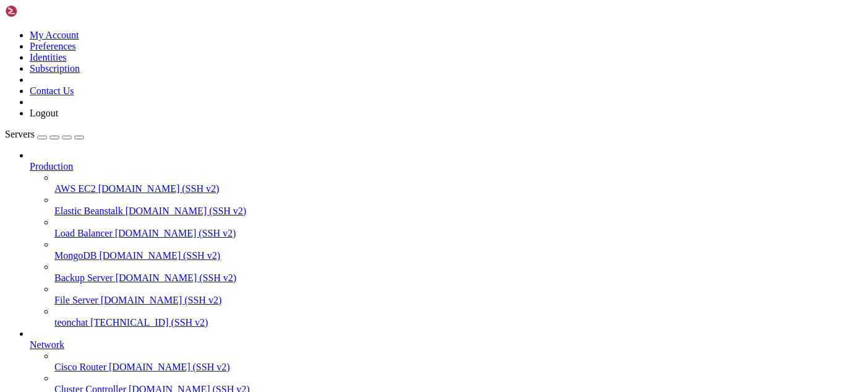
click at [90, 317] on span "[TECHNICAL_ID] (SSH v2)" at bounding box center [149, 322] width 118 height 11
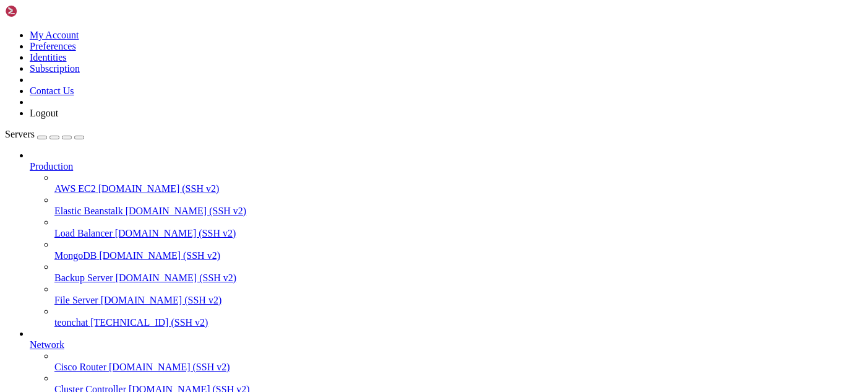
scroll to position [38, 0]
type input "/root/meuapp"
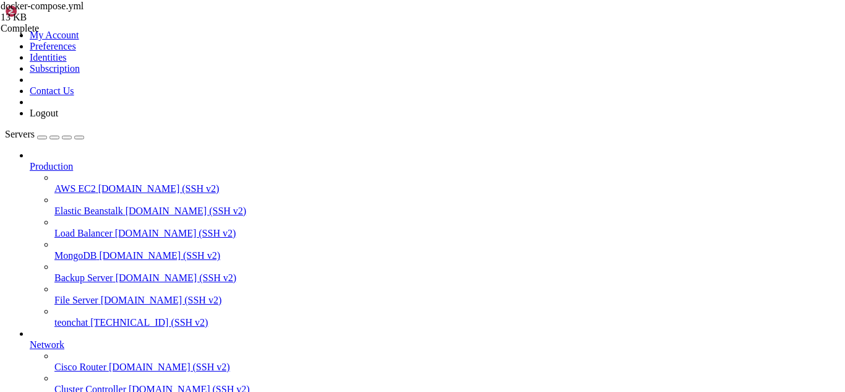
scroll to position [2897, 0]
drag, startPoint x: 190, startPoint y: 72, endPoint x: 307, endPoint y: 366, distance: 316.4
type textarea "volumes:"
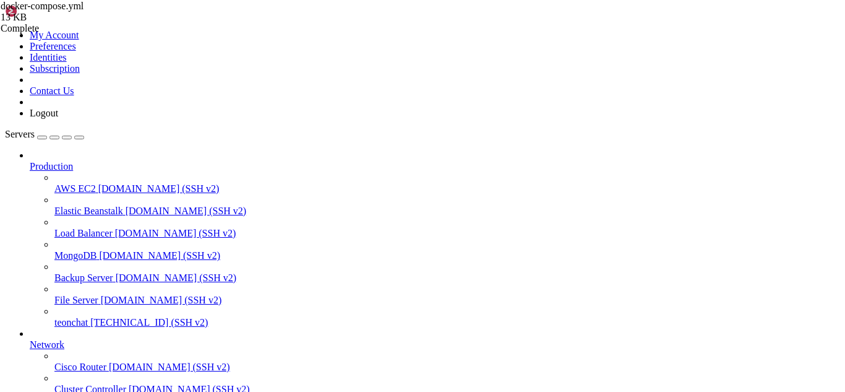
scroll to position [0, 3]
type textarea "evolution_instances:"
type textarea "name: [PERSON_NAME]"
drag, startPoint x: 193, startPoint y: 266, endPoint x: 289, endPoint y: 368, distance: 140.0
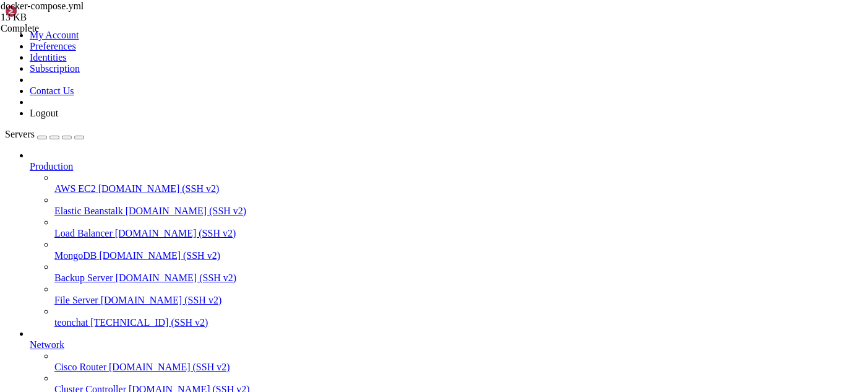
type textarea "name: [PERSON_NAME]"
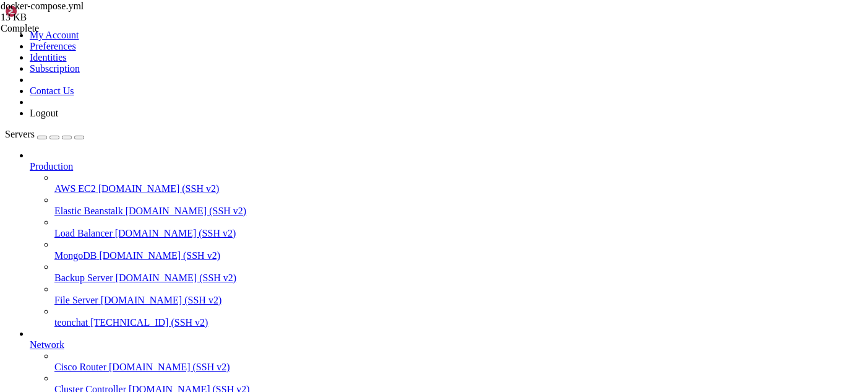
scroll to position [2875, 0]
drag, startPoint x: 108, startPoint y: 889, endPoint x: 94, endPoint y: 920, distance: 34.6
drag, startPoint x: 7, startPoint y: 841, endPoint x: 74, endPoint y: 949, distance: 126.9
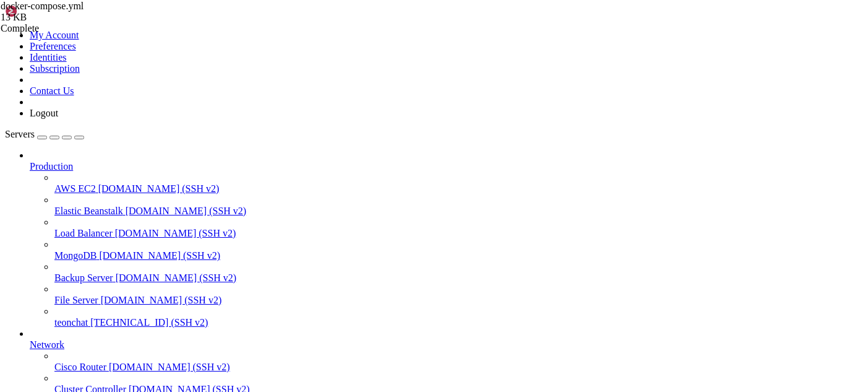
drag, startPoint x: 10, startPoint y: 842, endPoint x: 533, endPoint y: 1008, distance: 548.3
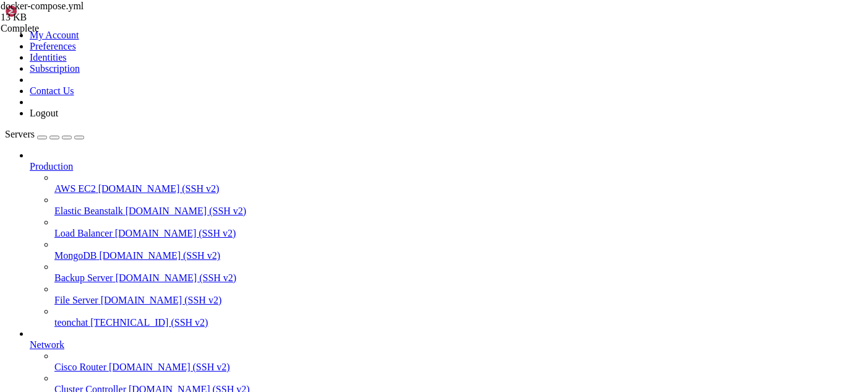
scroll to position [4486, 0]
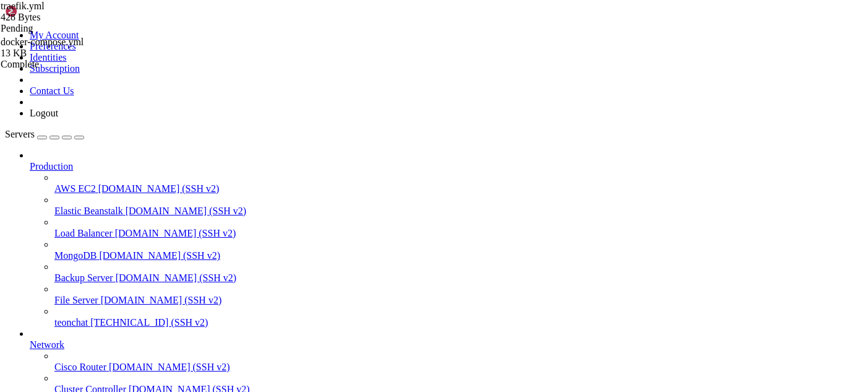
type textarea "storage: "/acme.json" tlsChallenge: true"
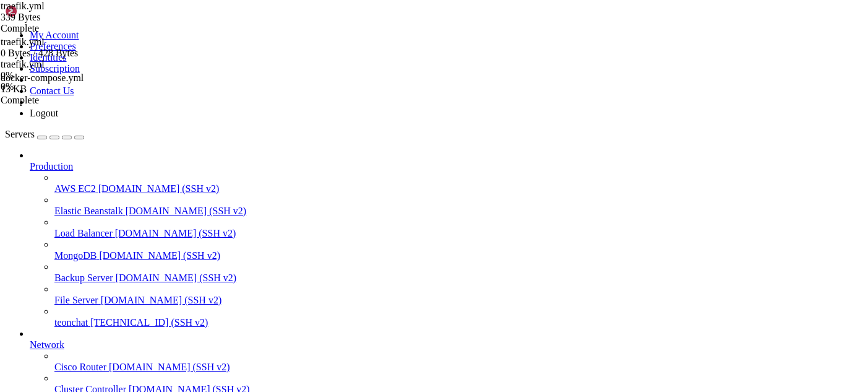
drag, startPoint x: 175, startPoint y: 1024, endPoint x: 151, endPoint y: 1018, distance: 24.9
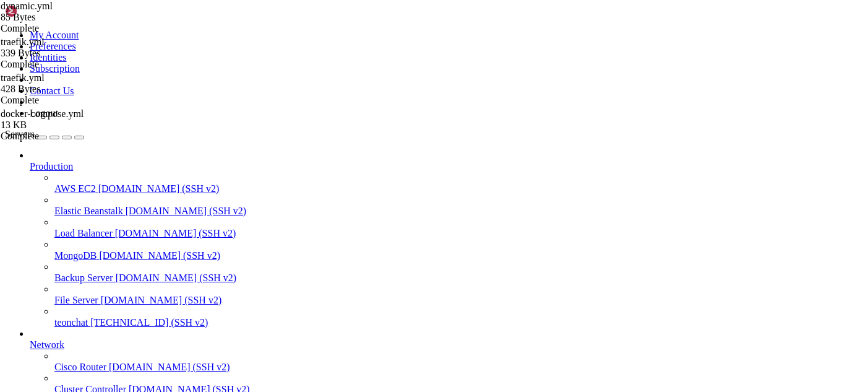
drag, startPoint x: 144, startPoint y: 1021, endPoint x: 369, endPoint y: 1000, distance: 226.2
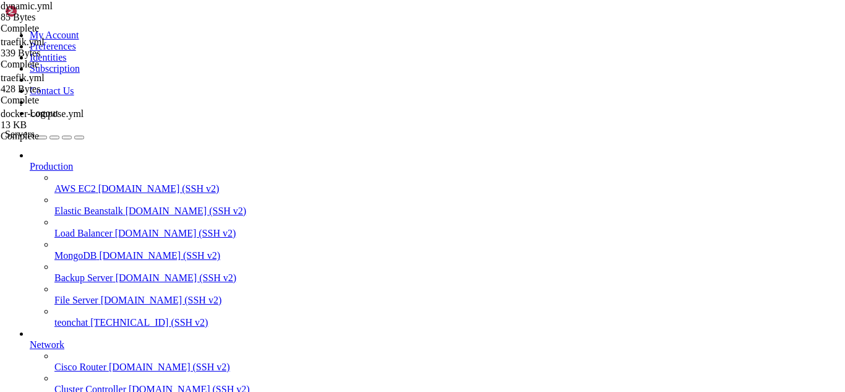
drag, startPoint x: 10, startPoint y: 748, endPoint x: 440, endPoint y: 1009, distance: 502.9
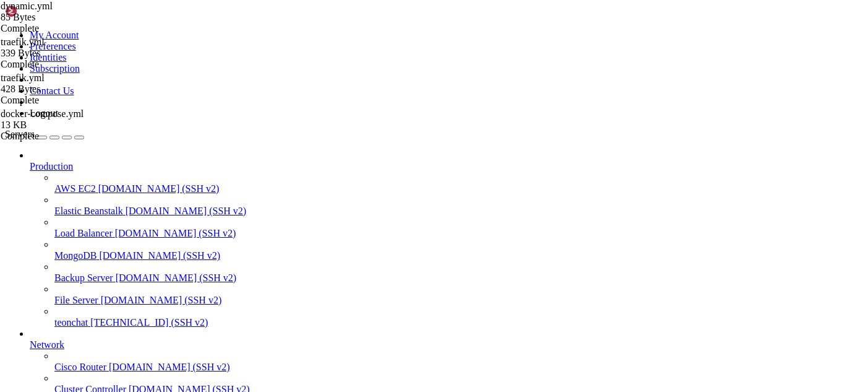
scroll to position [41202, 0]
drag, startPoint x: 9, startPoint y: 888, endPoint x: 636, endPoint y: 1007, distance: 639.1
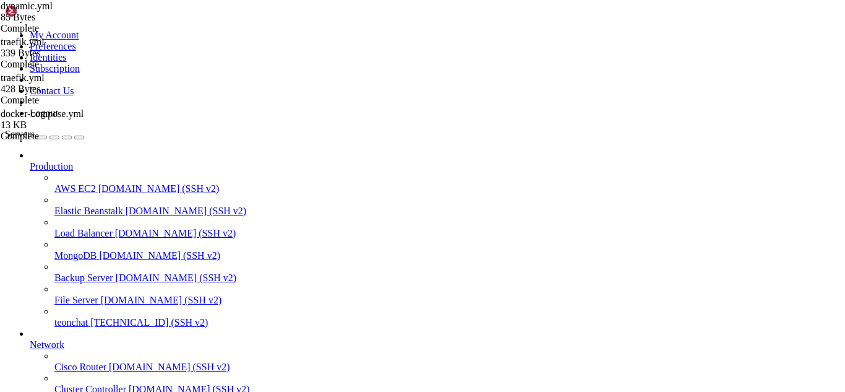
scroll to position [41289, 0]
drag, startPoint x: 140, startPoint y: 1016, endPoint x: 120, endPoint y: 1017, distance: 20.4
drag, startPoint x: 7, startPoint y: 930, endPoint x: 169, endPoint y: 1006, distance: 178.5
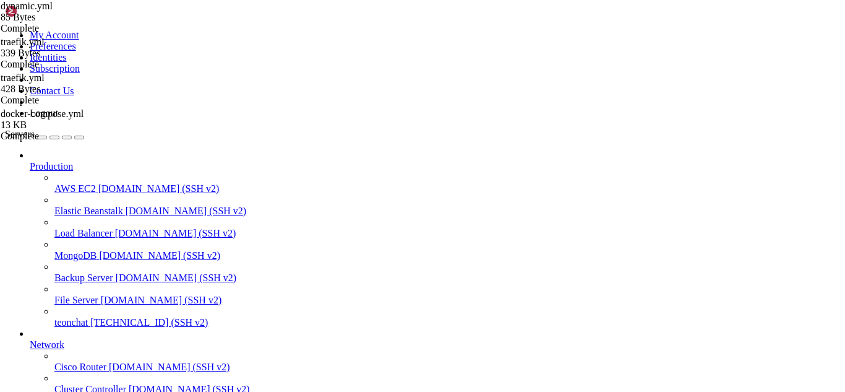
drag, startPoint x: 170, startPoint y: 1006, endPoint x: 10, endPoint y: 928, distance: 178.2
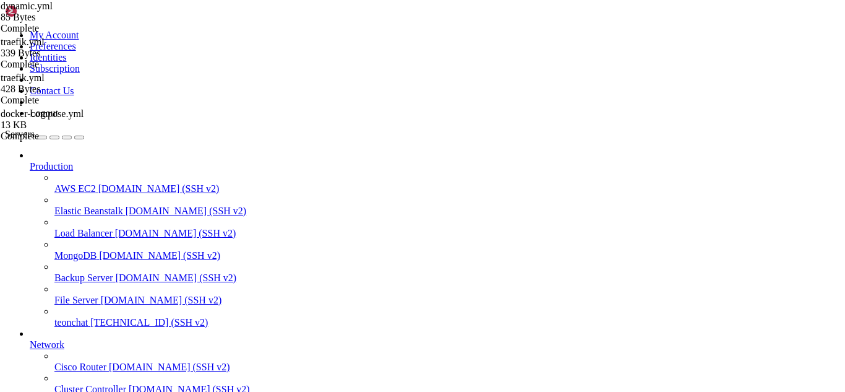
scroll to position [41506, 0]
drag, startPoint x: 234, startPoint y: 1001, endPoint x: 225, endPoint y: 1014, distance: 16.3
drag, startPoint x: 10, startPoint y: 860, endPoint x: 144, endPoint y: 1018, distance: 207.6
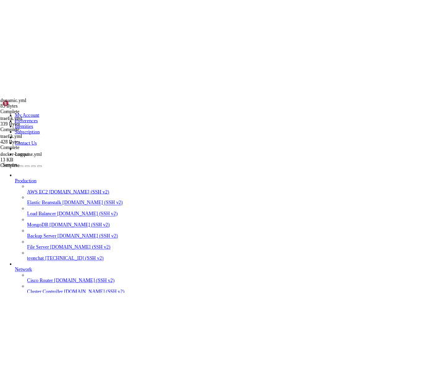
scroll to position [41618, 0]
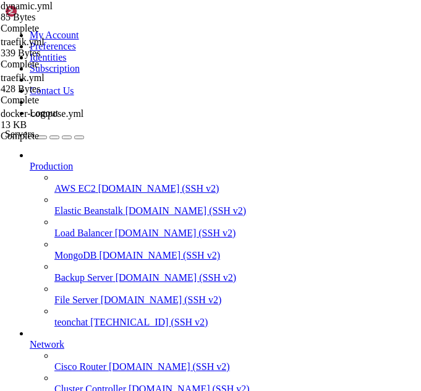
click at [79, 137] on icon "button" at bounding box center [79, 137] width 0 height 0
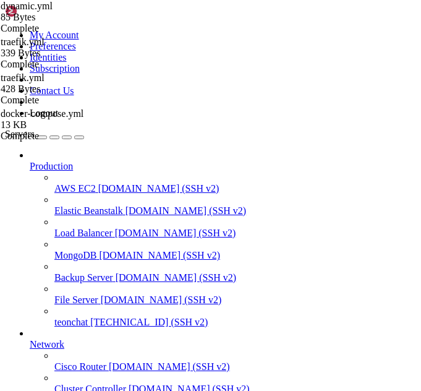
scroll to position [41731, 0]
drag, startPoint x: 176, startPoint y: 1013, endPoint x: 191, endPoint y: 1017, distance: 15.3
drag, startPoint x: 189, startPoint y: 1019, endPoint x: 147, endPoint y: 1006, distance: 43.4
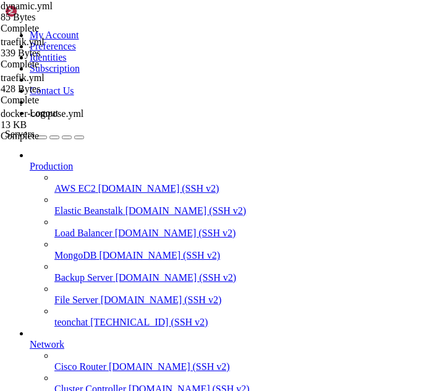
drag, startPoint x: 169, startPoint y: 1019, endPoint x: 263, endPoint y: 1022, distance: 94.7
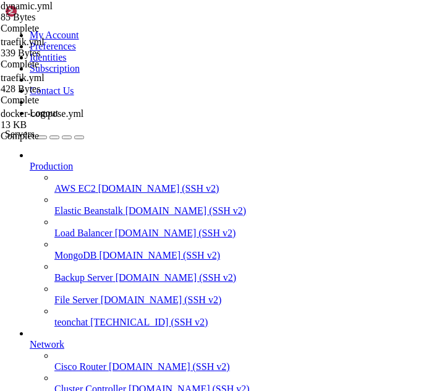
scroll to position [42657, 0]
drag, startPoint x: 171, startPoint y: 1005, endPoint x: 228, endPoint y: 1029, distance: 61.8
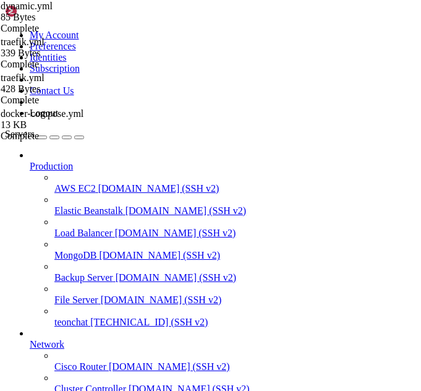
scroll to position [42744, 0]
drag, startPoint x: 188, startPoint y: 1021, endPoint x: 121, endPoint y: 1005, distance: 68.6
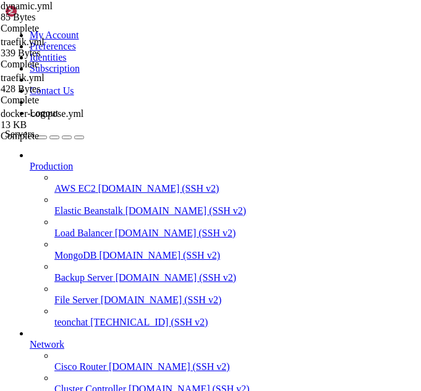
scroll to position [42865, 0]
drag, startPoint x: 171, startPoint y: 1021, endPoint x: 142, endPoint y: 1008, distance: 32.1
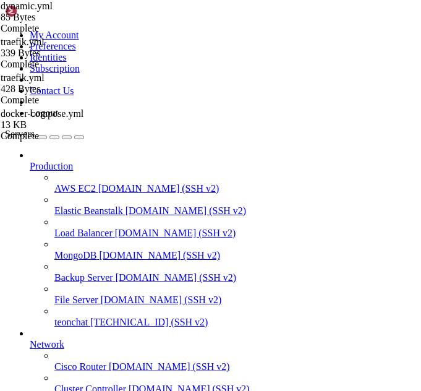
scroll to position [42960, 0]
drag, startPoint x: 175, startPoint y: 1017, endPoint x: 144, endPoint y: 1012, distance: 31.9
drag, startPoint x: 132, startPoint y: 1005, endPoint x: 10, endPoint y: 868, distance: 183.1
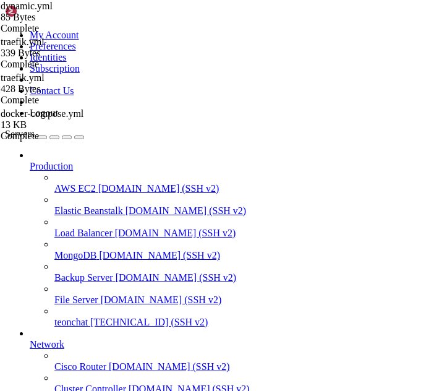
drag, startPoint x: 146, startPoint y: 1025, endPoint x: 353, endPoint y: 1026, distance: 206.6
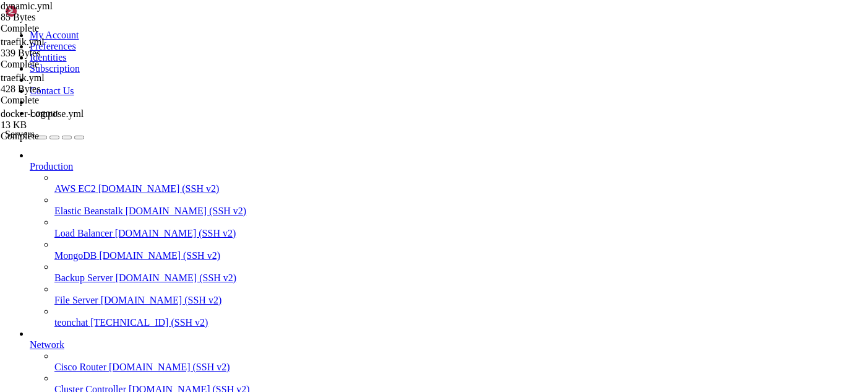
scroll to position [47426, 0]
drag, startPoint x: 407, startPoint y: 810, endPoint x: 411, endPoint y: 801, distance: 10.2
